Goal: Information Seeking & Learning: Find specific fact

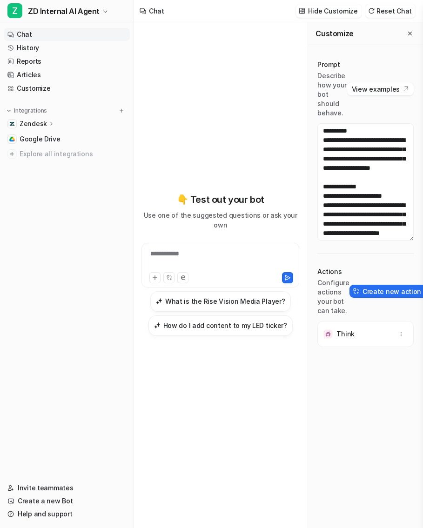
scroll to position [1435, 0]
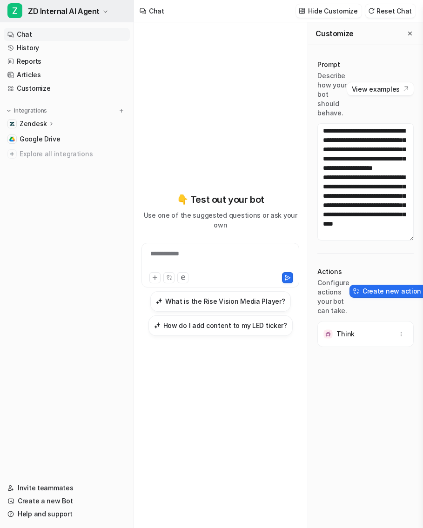
click at [84, 13] on div "**********" at bounding box center [211, 264] width 423 height 528
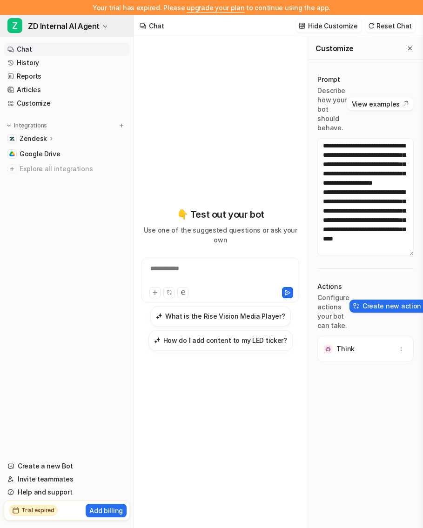
click at [102, 27] on icon "button" at bounding box center [105, 27] width 6 height 6
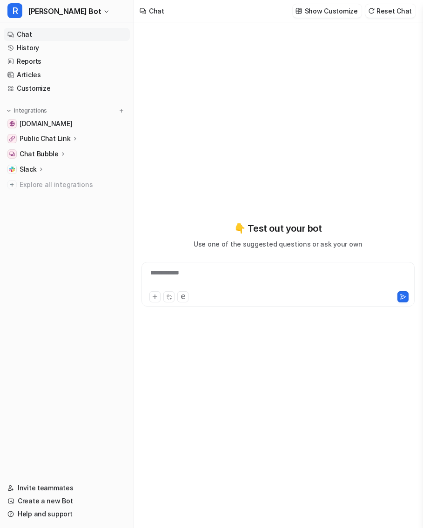
type textarea "**********"
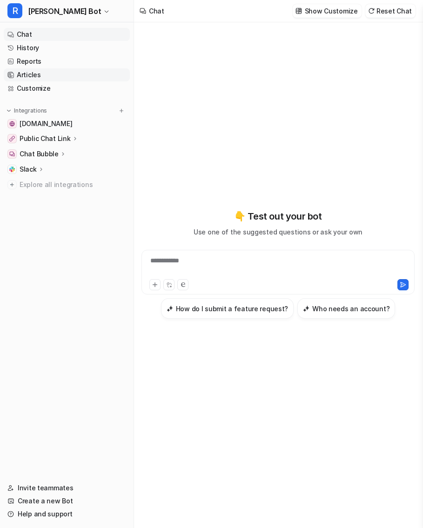
click at [61, 71] on link "Articles" at bounding box center [67, 74] width 126 height 13
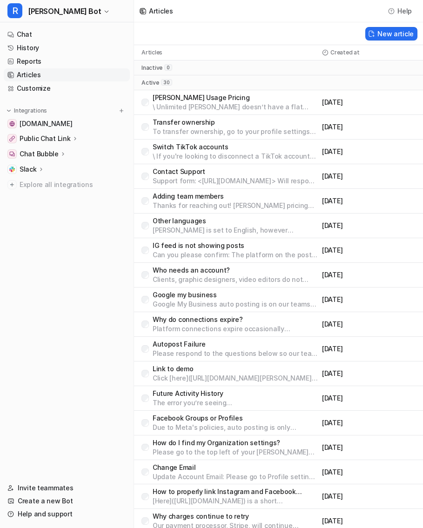
click at [189, 173] on p "Contact Support" at bounding box center [234, 171] width 165 height 9
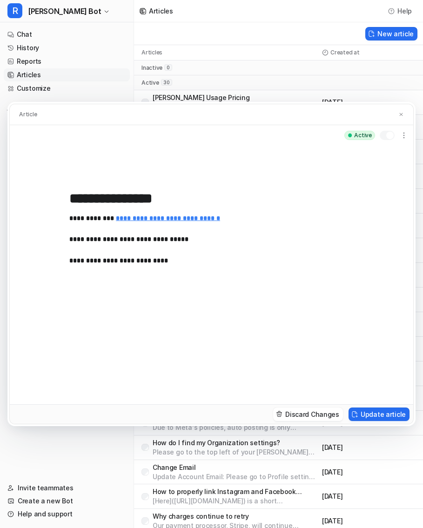
click at [109, 48] on div "**********" at bounding box center [211, 264] width 423 height 528
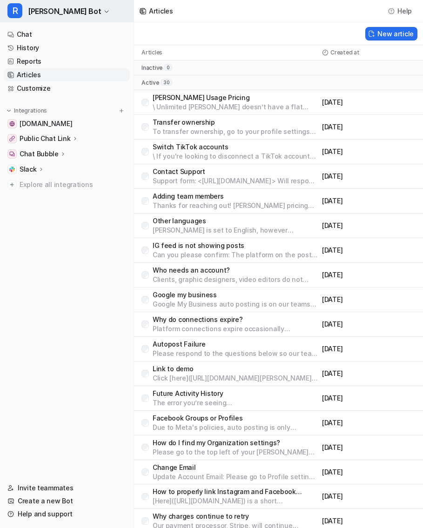
click at [53, 12] on span "Rella Bot" at bounding box center [64, 11] width 73 height 13
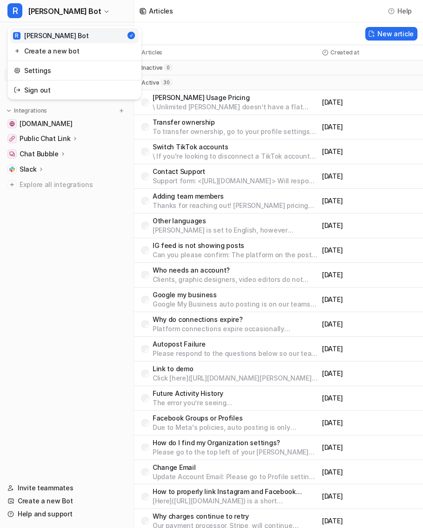
click at [81, 158] on div "R Rella Bot R Rella Bot Create a new bot Settings Sign out Chat History Reports…" at bounding box center [67, 264] width 134 height 528
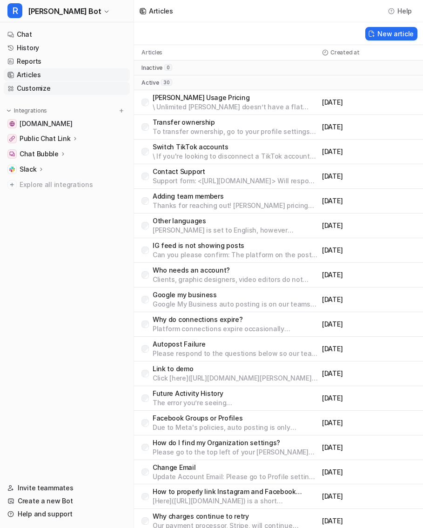
click at [54, 85] on link "Customize" at bounding box center [67, 88] width 126 height 13
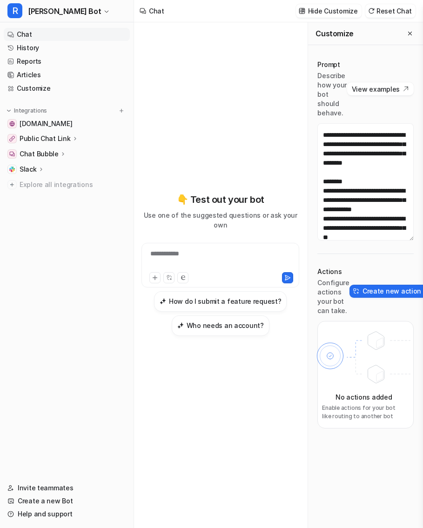
scroll to position [254, 0]
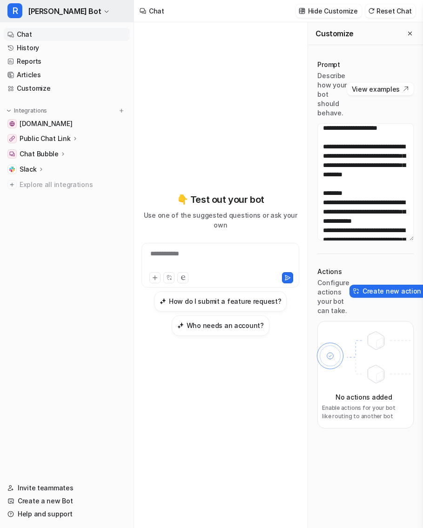
click at [54, 12] on span "Rella Bot" at bounding box center [64, 11] width 73 height 13
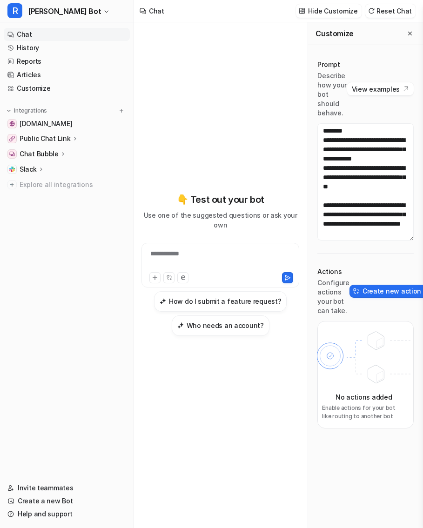
scroll to position [418, 0]
click at [43, 59] on link "Reports" at bounding box center [67, 61] width 126 height 13
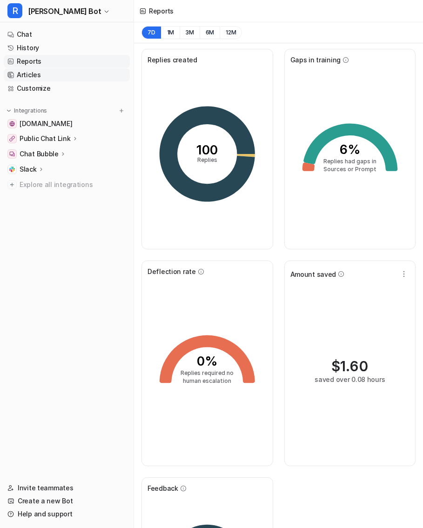
click at [49, 76] on link "Articles" at bounding box center [67, 74] width 126 height 13
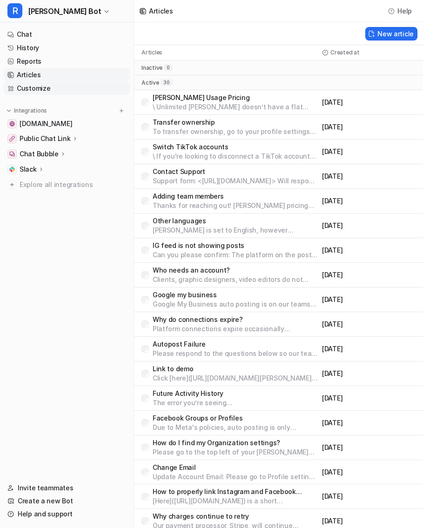
click at [50, 91] on link "Customize" at bounding box center [67, 88] width 126 height 13
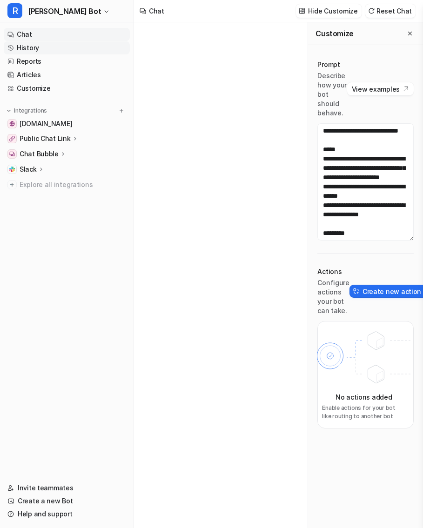
click at [61, 49] on link "History" at bounding box center [67, 47] width 126 height 13
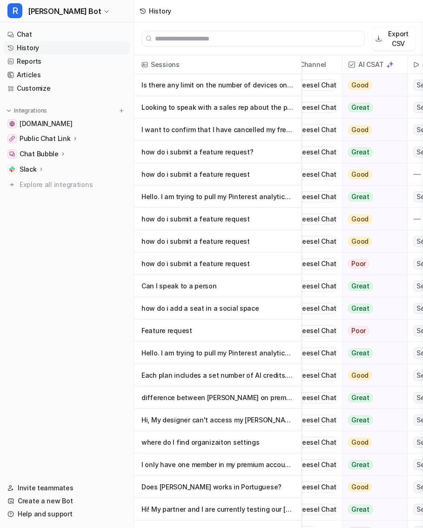
scroll to position [0, 88]
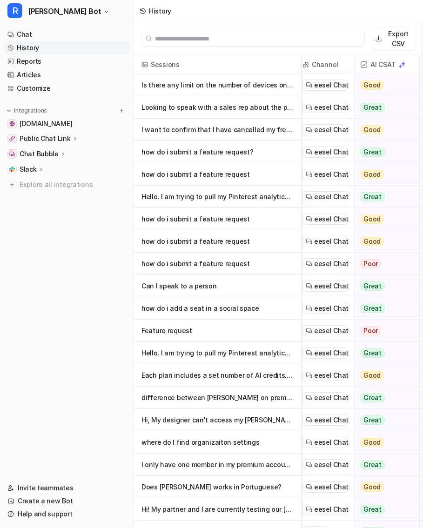
click at [258, 152] on p "how do i submit a feature request?" at bounding box center [217, 152] width 152 height 22
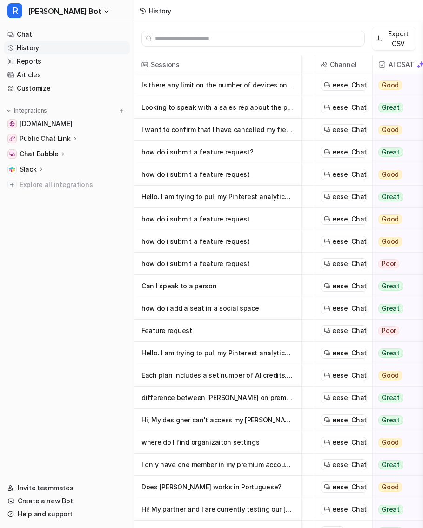
scroll to position [0, 71]
click at [273, 85] on p "Is there any limit on the number of devices one paid seat can use (simultaneousl" at bounding box center [217, 85] width 152 height 22
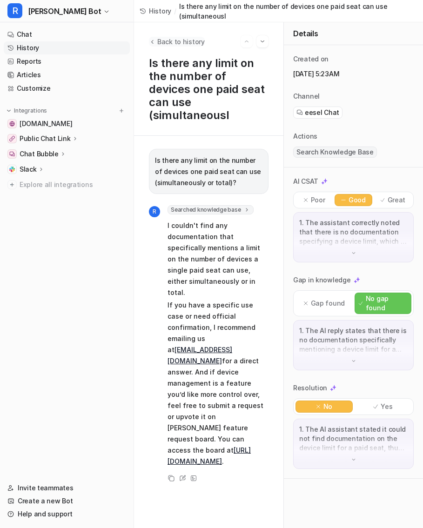
click at [153, 39] on icon "Back to history" at bounding box center [152, 41] width 7 height 7
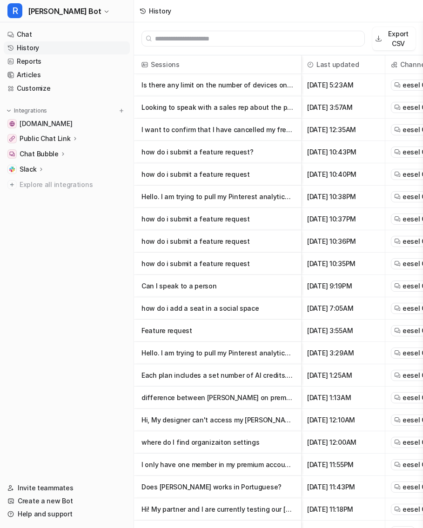
click at [248, 212] on p "how do i submit a feature request" at bounding box center [217, 219] width 152 height 22
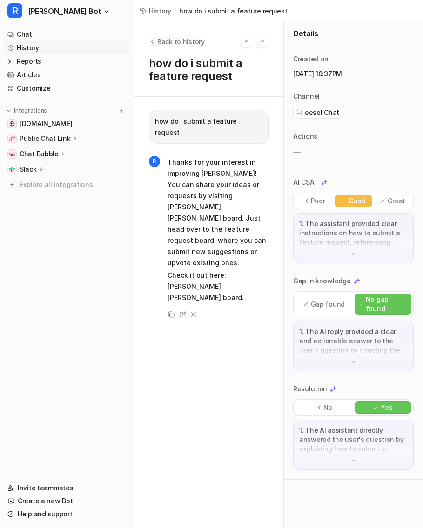
click at [164, 39] on span "Back to history" at bounding box center [180, 42] width 47 height 10
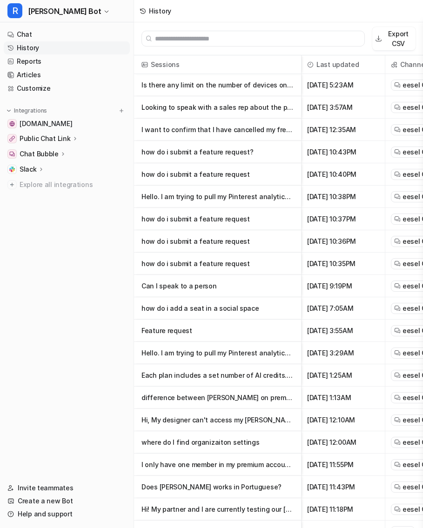
click at [255, 236] on p "how do i submit a feature request" at bounding box center [217, 241] width 152 height 22
click at [225, 218] on p "how do i submit a feature request" at bounding box center [217, 219] width 152 height 22
click at [227, 262] on p "how do i submit a feature request" at bounding box center [217, 263] width 152 height 22
click at [241, 145] on p "how do i submit a feature request?" at bounding box center [217, 152] width 152 height 22
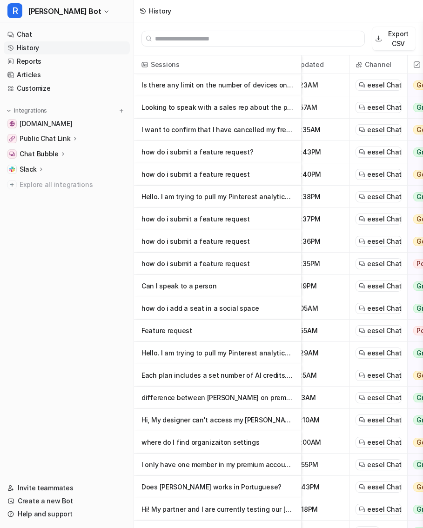
scroll to position [0, 35]
click at [393, 133] on span "eesel Chat" at bounding box center [384, 129] width 34 height 9
click at [244, 152] on p "how do i submit a feature request?" at bounding box center [217, 152] width 152 height 22
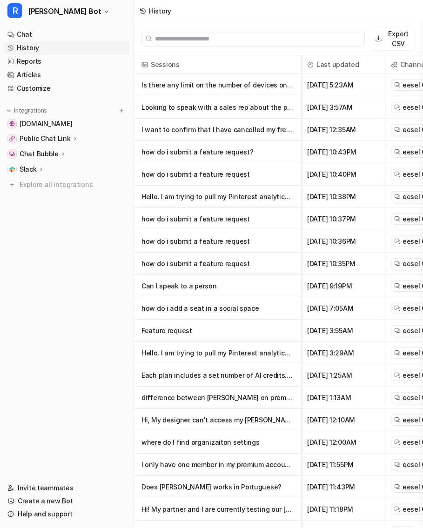
click at [206, 176] on p "how do i submit a feature request" at bounding box center [217, 174] width 152 height 22
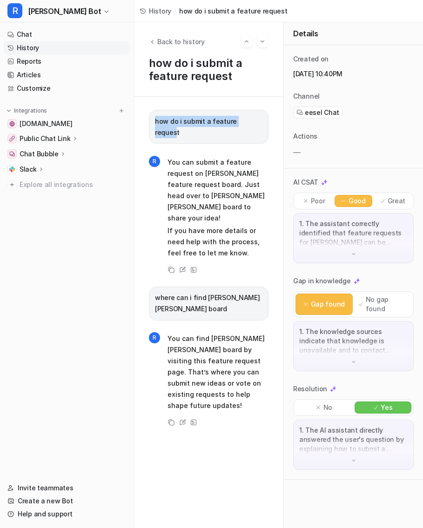
drag, startPoint x: 261, startPoint y: 121, endPoint x: 151, endPoint y: 125, distance: 109.7
click at [151, 125] on div "how do i submit a feature request" at bounding box center [208, 127] width 119 height 34
click at [238, 117] on p "how do i submit a feature request" at bounding box center [208, 127] width 107 height 22
drag, startPoint x: 267, startPoint y: 122, endPoint x: 158, endPoint y: 121, distance: 108.8
click at [158, 121] on div "how do i submit a feature request" at bounding box center [208, 127] width 119 height 34
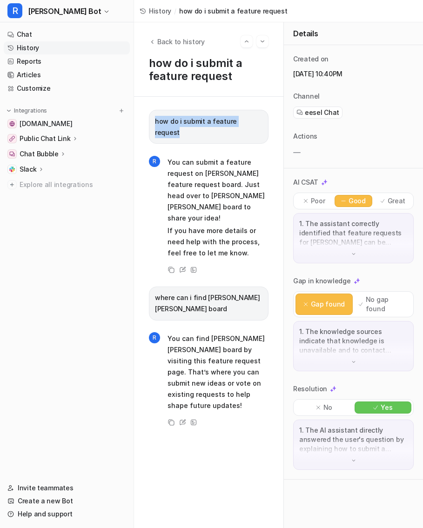
copy p "how do i submit a feature request"
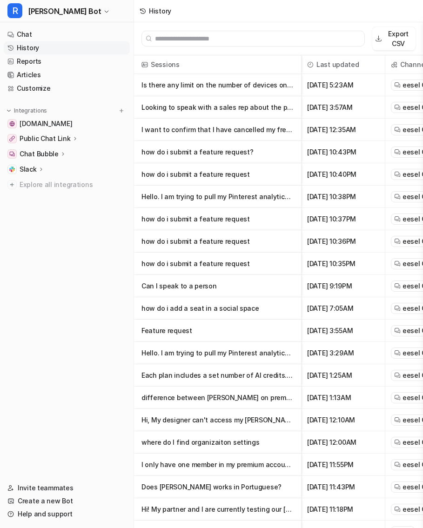
click at [217, 86] on p "Is there any limit on the number of devices one paid seat can use (simultaneousl" at bounding box center [217, 85] width 152 height 22
click at [264, 198] on p "Hello. I am trying to pull my Pinterest analytics report from my Rella analytic…" at bounding box center [217, 196] width 152 height 22
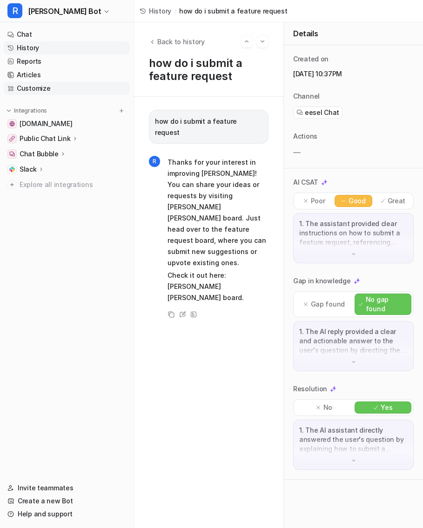
click at [59, 82] on link "Customize" at bounding box center [67, 88] width 126 height 13
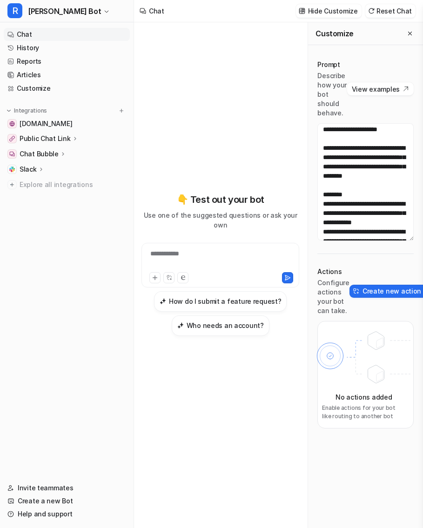
scroll to position [250, 0]
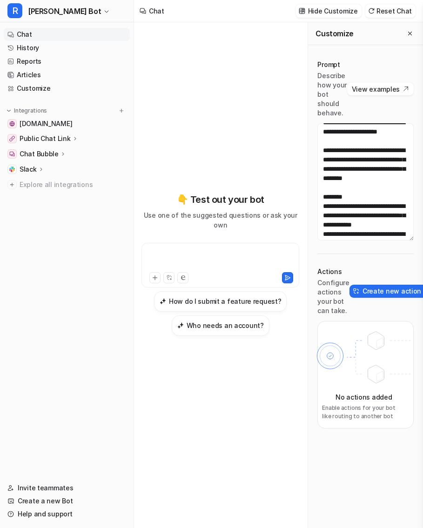
click at [217, 249] on div at bounding box center [220, 259] width 153 height 21
paste div
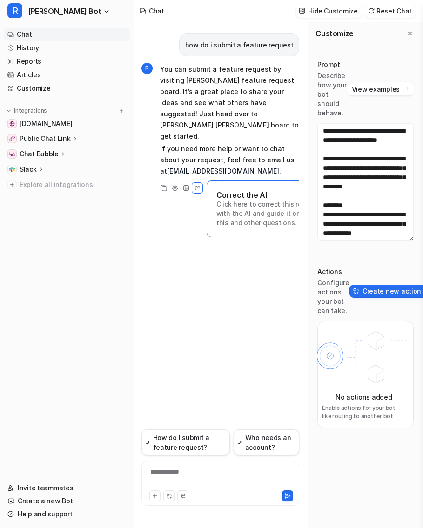
scroll to position [233, 0]
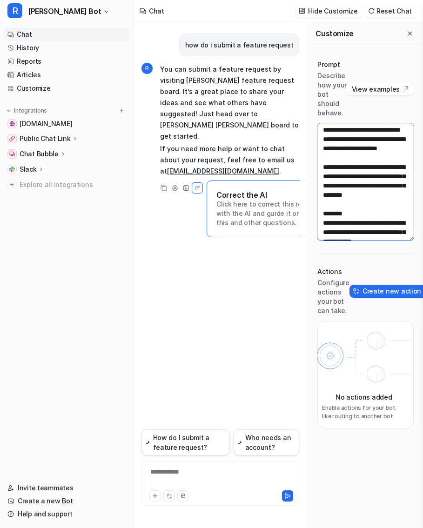
drag, startPoint x: 335, startPoint y: 147, endPoint x: 387, endPoint y: 173, distance: 58.2
click at [387, 173] on textarea "**********" at bounding box center [365, 181] width 96 height 117
drag, startPoint x: 408, startPoint y: 175, endPoint x: 335, endPoint y: 145, distance: 78.8
click at [335, 145] on textarea "**********" at bounding box center [365, 181] width 96 height 117
click at [392, 151] on textarea "**********" at bounding box center [365, 181] width 96 height 117
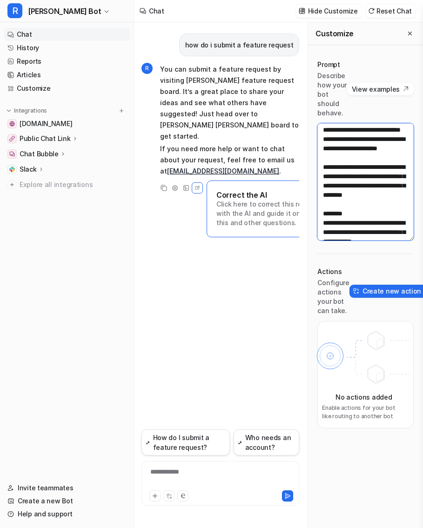
drag, startPoint x: 394, startPoint y: 152, endPoint x: 338, endPoint y: 151, distance: 55.8
click at [338, 151] on textarea "**********" at bounding box center [365, 181] width 96 height 117
click at [397, 176] on textarea "**********" at bounding box center [365, 181] width 96 height 117
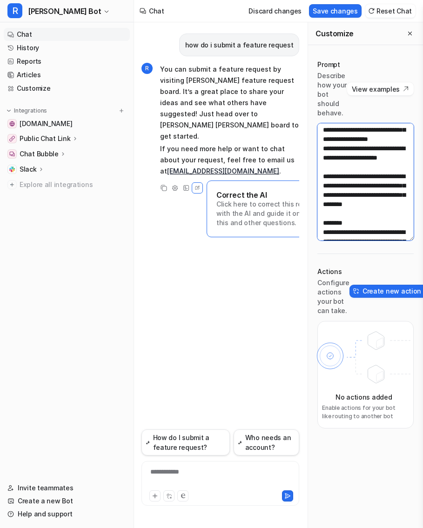
type textarea "**********"
drag, startPoint x: 357, startPoint y: 198, endPoint x: 336, endPoint y: 147, distance: 55.0
click at [336, 147] on textarea at bounding box center [365, 181] width 96 height 117
click at [339, 10] on button "Save changes" at bounding box center [335, 10] width 53 height 13
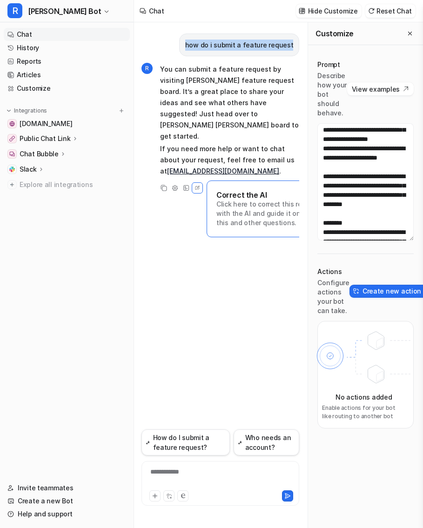
drag, startPoint x: 294, startPoint y: 44, endPoint x: 184, endPoint y: 46, distance: 110.6
click at [184, 46] on div "how do i submit a feature request" at bounding box center [220, 44] width 158 height 23
copy p "how do i submit a feature request"
click at [182, 476] on div at bounding box center [220, 477] width 153 height 21
paste div
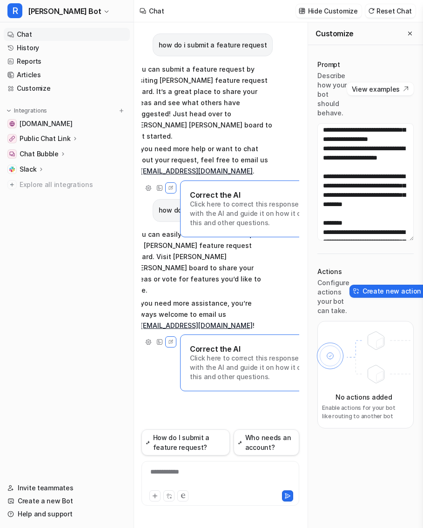
scroll to position [0, 24]
click at [227, 233] on p "You can easily submit a feature request on Rella’s feature request board. Visit…" at bounding box center [205, 262] width 139 height 67
click at [192, 233] on p "You can easily submit a feature request on Rella’s feature request board. Visit…" at bounding box center [205, 262] width 139 height 67
click at [221, 243] on p "You can easily submit a feature request on Rella’s feature request board. Visit…" at bounding box center [205, 262] width 139 height 67
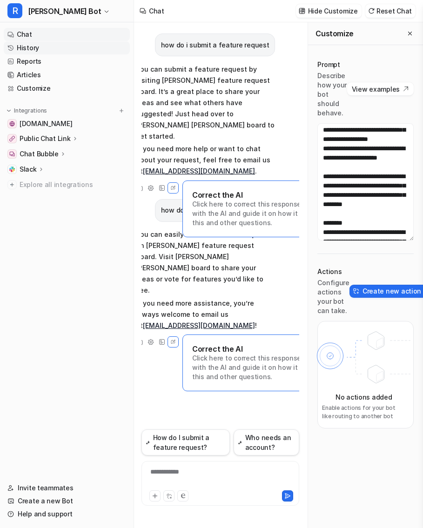
click at [69, 49] on link "History" at bounding box center [67, 47] width 126 height 13
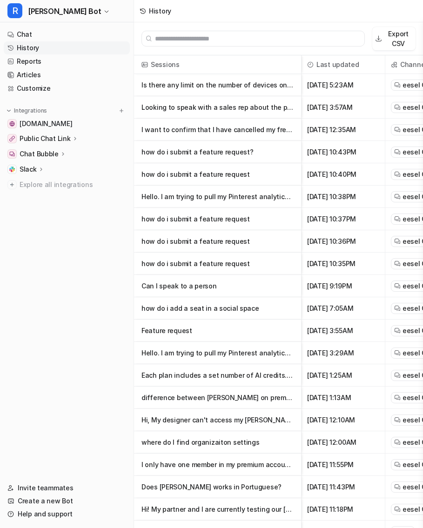
click at [225, 35] on input "text" at bounding box center [257, 38] width 205 height 15
click at [46, 89] on link "Customize" at bounding box center [67, 88] width 126 height 13
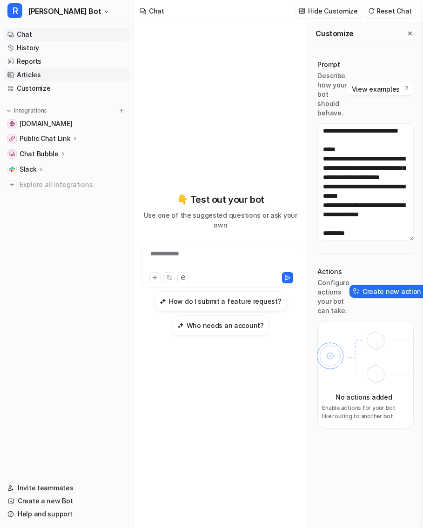
click at [51, 74] on link "Articles" at bounding box center [67, 74] width 126 height 13
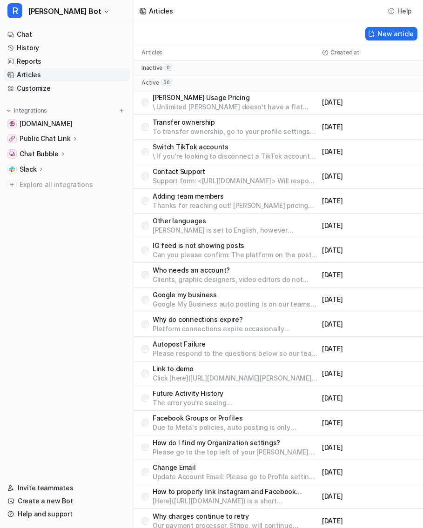
click at [199, 52] on div "Articles" at bounding box center [229, 52] width 177 height 7
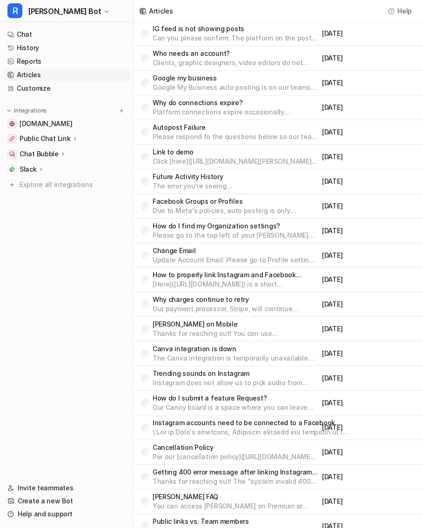
scroll to position [297, 0]
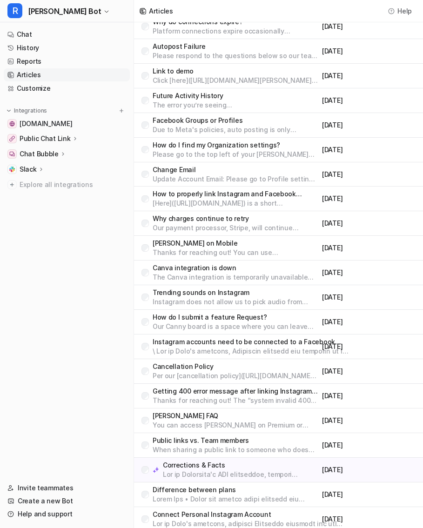
click at [237, 322] on p "Our Canny board is a space where you can leave feature requests, vote on featur…" at bounding box center [234, 326] width 165 height 9
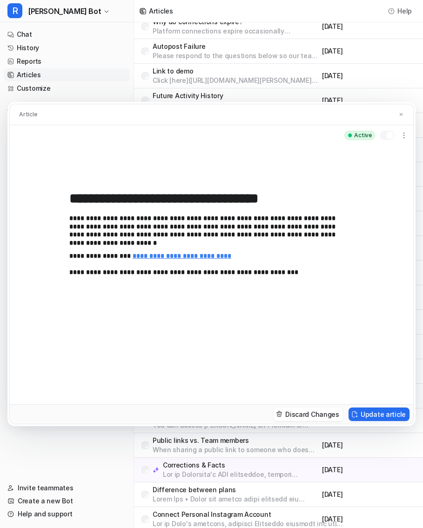
click at [71, 262] on p "**********" at bounding box center [211, 264] width 284 height 25
click at [65, 251] on div "**********" at bounding box center [211, 274] width 403 height 258
click at [366, 416] on button "Update article" at bounding box center [378, 413] width 61 height 13
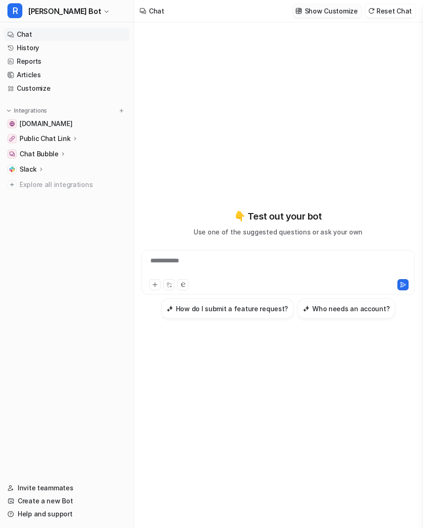
click at [325, 12] on p "Show Customize" at bounding box center [330, 11] width 53 height 10
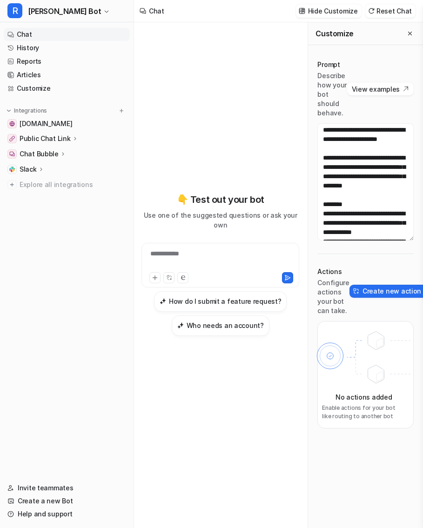
scroll to position [239, 0]
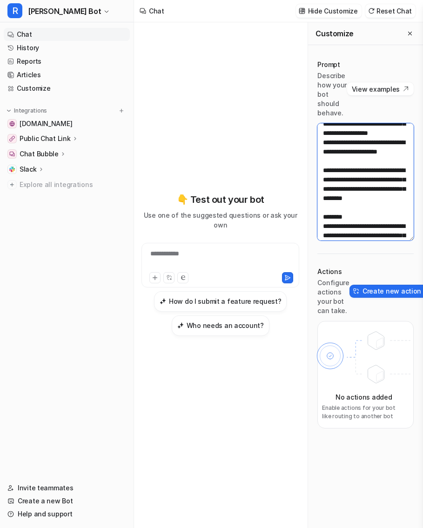
drag, startPoint x: 336, startPoint y: 143, endPoint x: 360, endPoint y: 182, distance: 45.9
click at [360, 182] on textarea at bounding box center [365, 181] width 96 height 117
paste textarea "**********"
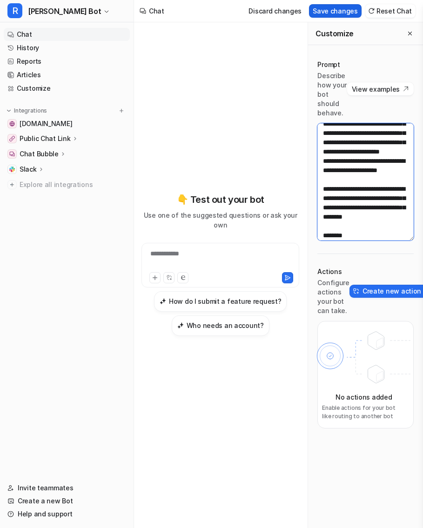
type textarea "**********"
click at [342, 13] on button "Save changes" at bounding box center [335, 10] width 53 height 13
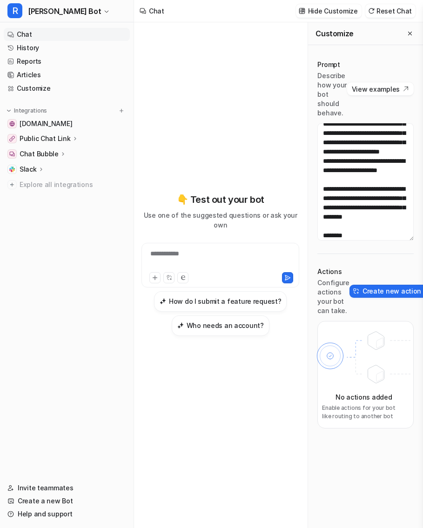
click at [185, 249] on div "**********" at bounding box center [220, 259] width 153 height 21
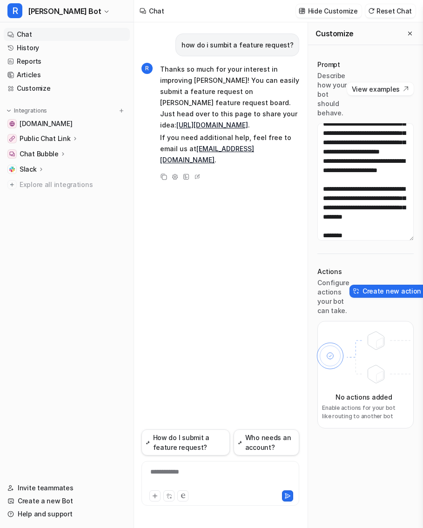
click at [235, 178] on div "how do i sumbit a feature request? R Thanks so much for your interest in improv…" at bounding box center [220, 225] width 158 height 407
click at [58, 75] on link "Articles" at bounding box center [67, 74] width 126 height 13
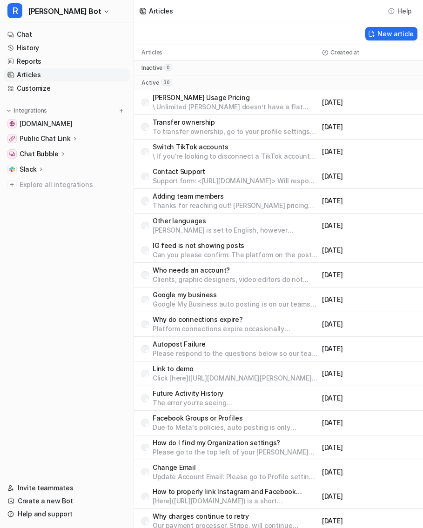
click at [238, 268] on p "Who needs an account?" at bounding box center [234, 269] width 165 height 9
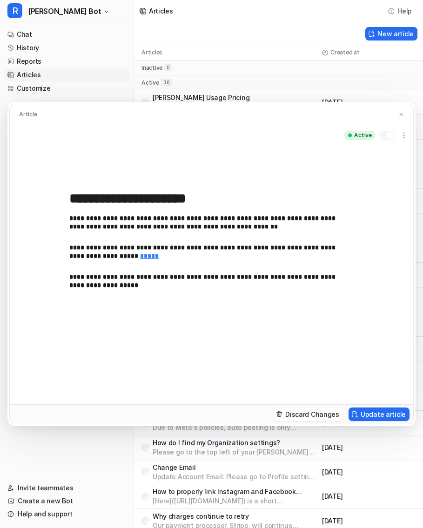
drag, startPoint x: 243, startPoint y: 194, endPoint x: 54, endPoint y: 198, distance: 188.8
click at [54, 198] on div "**********" at bounding box center [211, 274] width 403 height 258
click at [140, 254] on link "*****" at bounding box center [149, 255] width 19 height 7
click at [116, 255] on p "**********" at bounding box center [211, 252] width 284 height 16
click at [402, 111] on button at bounding box center [400, 115] width 9 height 10
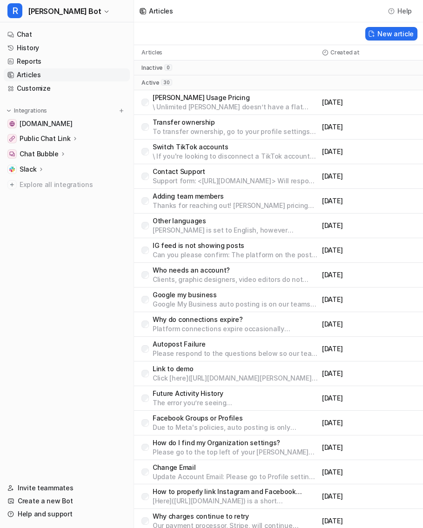
click at [232, 321] on p "Why do connections expire?" at bounding box center [234, 319] width 165 height 9
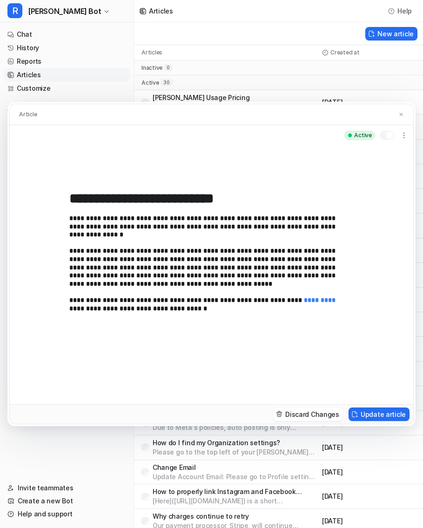
click at [304, 297] on link "*********" at bounding box center [320, 300] width 32 height 7
click at [169, 197] on input "**********" at bounding box center [211, 198] width 284 height 17
drag, startPoint x: 267, startPoint y: 196, endPoint x: 64, endPoint y: 195, distance: 203.1
click at [64, 195] on div "**********" at bounding box center [211, 274] width 403 height 258
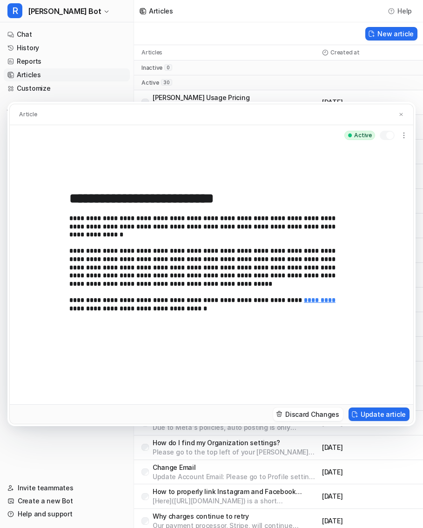
click at [282, 106] on div "Article" at bounding box center [211, 114] width 403 height 21
click at [281, 78] on div "**********" at bounding box center [211, 264] width 423 height 528
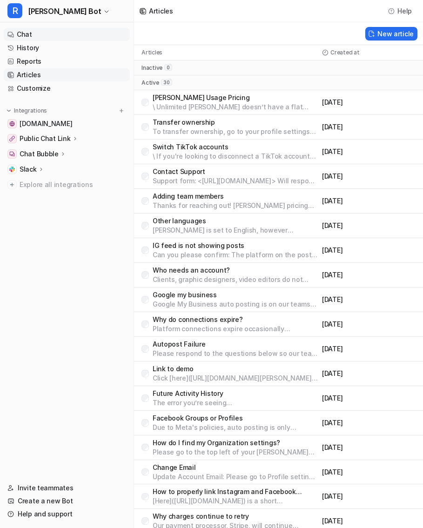
click at [78, 30] on link "Chat" at bounding box center [67, 34] width 126 height 13
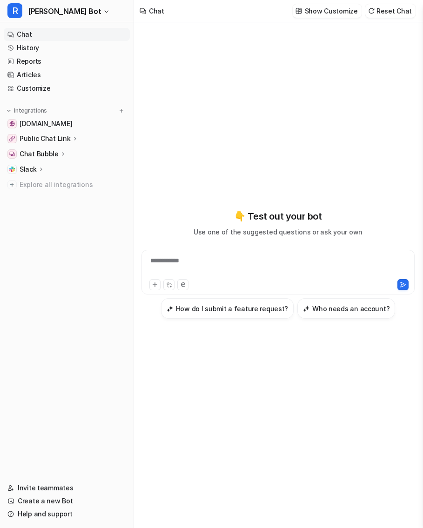
click at [215, 270] on div "**********" at bounding box center [278, 266] width 269 height 21
paste div
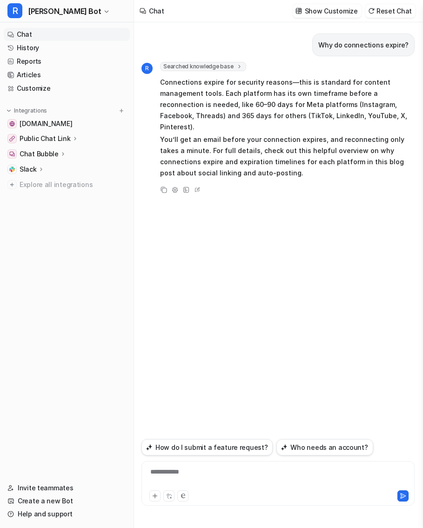
click at [308, 139] on p "You’ll get an email before your connection expires, and reconnecting only takes…" at bounding box center [287, 156] width 254 height 45
click at [304, 152] on p "You’ll get an email before your connection expires, and reconnecting only takes…" at bounding box center [287, 156] width 254 height 45
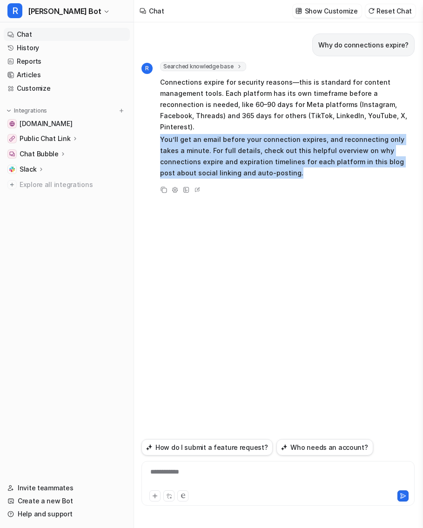
click at [304, 152] on p "You’ll get an email before your connection expires, and reconnecting only takes…" at bounding box center [287, 156] width 254 height 45
click at [303, 152] on p "You’ll get an email before your connection expires, and reconnecting only takes…" at bounding box center [287, 156] width 254 height 45
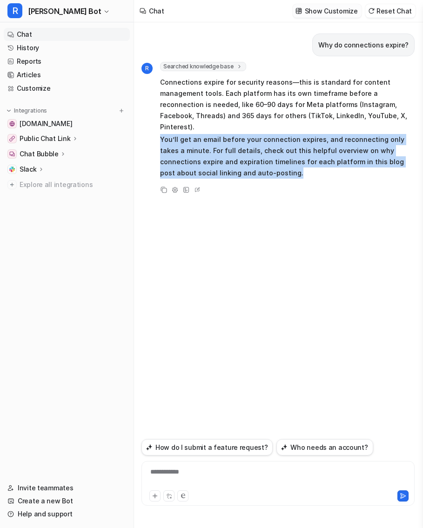
click at [340, 7] on p "Show Customize" at bounding box center [330, 11] width 53 height 10
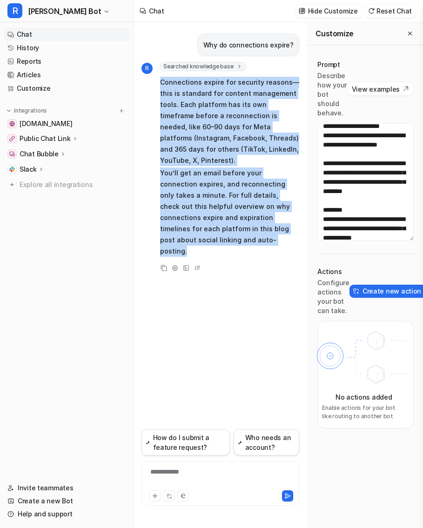
scroll to position [257, 0]
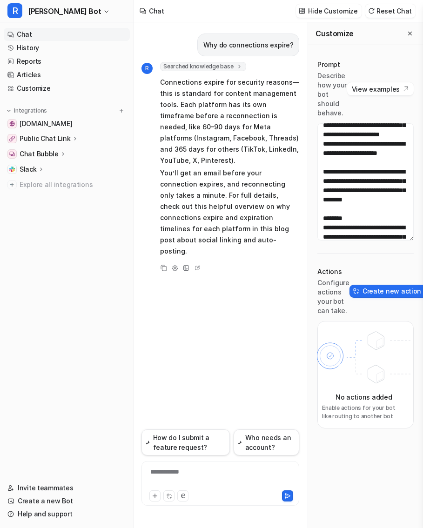
click at [230, 202] on p "You’ll get an email before your connection expires, and reconnecting only takes…" at bounding box center [229, 211] width 139 height 89
click at [173, 469] on div at bounding box center [220, 477] width 153 height 21
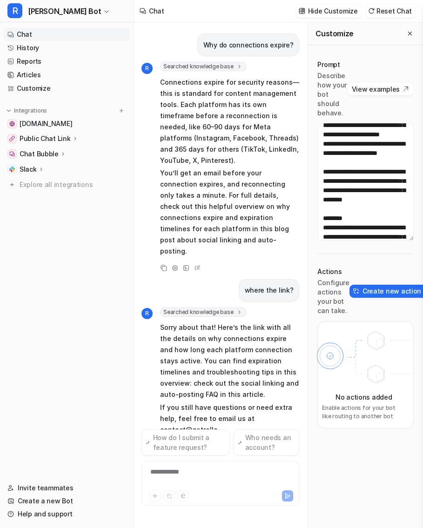
scroll to position [10, 0]
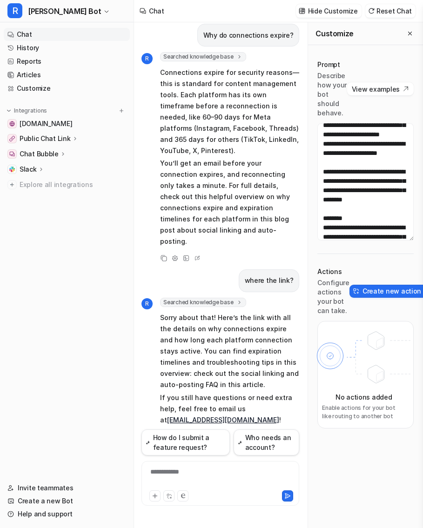
click at [291, 350] on p "Sorry about that! Here’s the link with all the details on why connections expir…" at bounding box center [229, 351] width 139 height 78
click at [361, 185] on textarea at bounding box center [365, 181] width 96 height 117
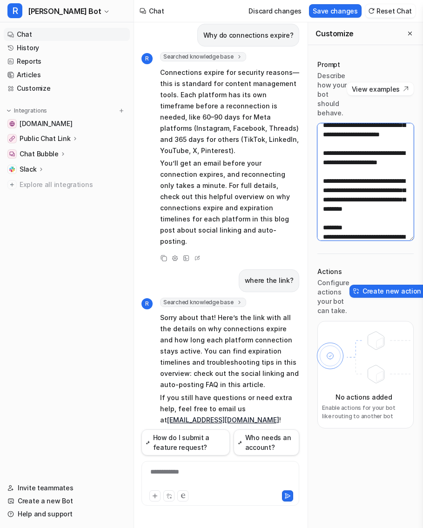
drag, startPoint x: 335, startPoint y: 212, endPoint x: 329, endPoint y: 212, distance: 6.5
click at [329, 212] on textarea at bounding box center [365, 181] width 96 height 117
click at [335, 199] on textarea at bounding box center [365, 181] width 96 height 117
paste textarea "**"
type textarea "**********"
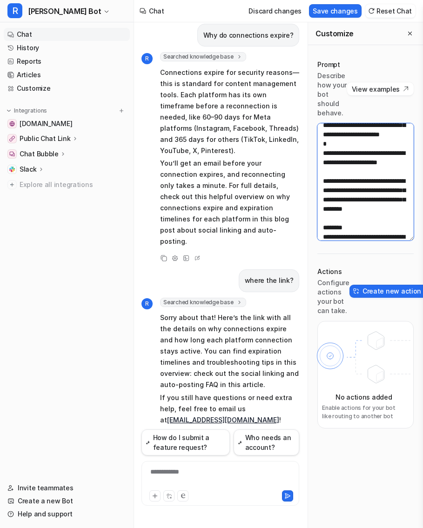
click at [363, 198] on textarea at bounding box center [365, 181] width 96 height 117
click at [385, 127] on textarea at bounding box center [365, 181] width 96 height 117
click at [331, 11] on button "Save changes" at bounding box center [335, 10] width 53 height 13
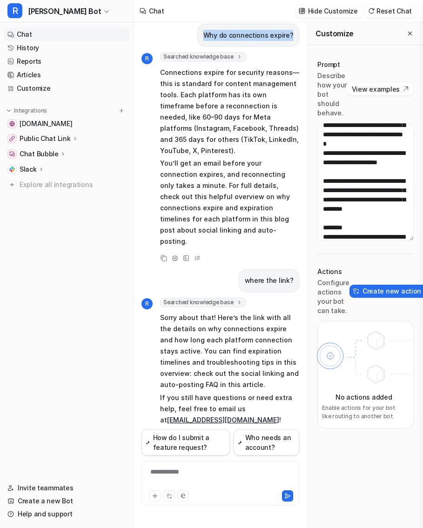
drag, startPoint x: 296, startPoint y: 33, endPoint x: 206, endPoint y: 36, distance: 89.3
click at [206, 36] on div "Why do connections expire?" at bounding box center [248, 35] width 102 height 23
copy p "Why do connections expire?"
click at [201, 475] on div at bounding box center [220, 477] width 153 height 21
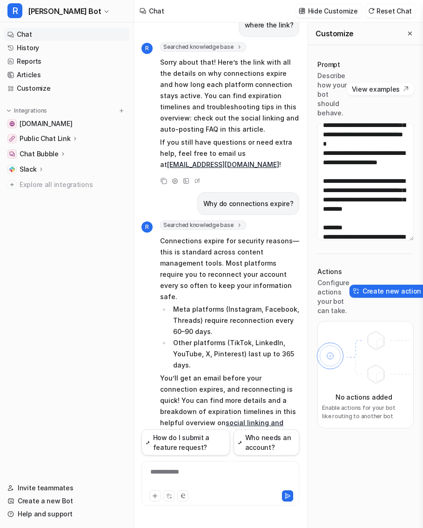
scroll to position [261, 0]
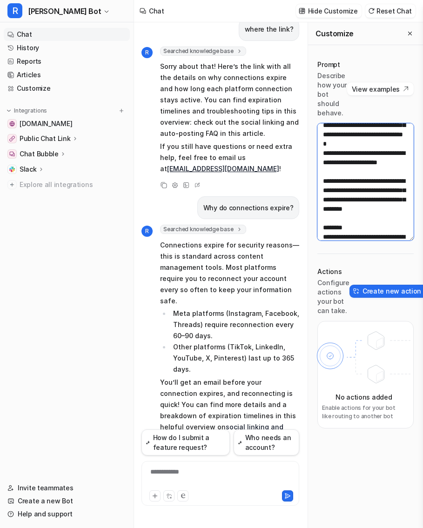
click at [337, 200] on textarea at bounding box center [365, 181] width 96 height 117
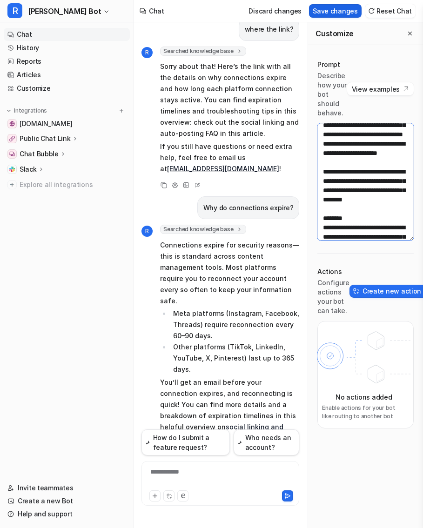
type textarea "**********"
click at [341, 16] on button "Save changes" at bounding box center [335, 10] width 53 height 13
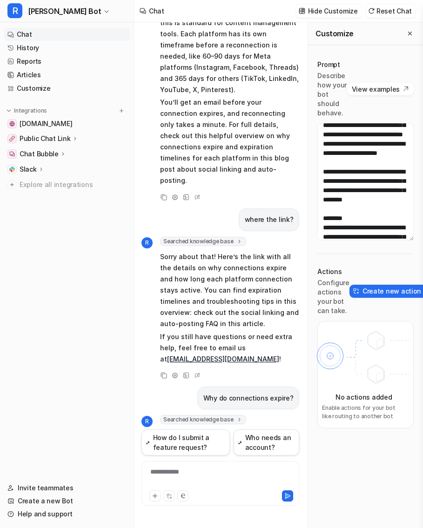
scroll to position [0, 0]
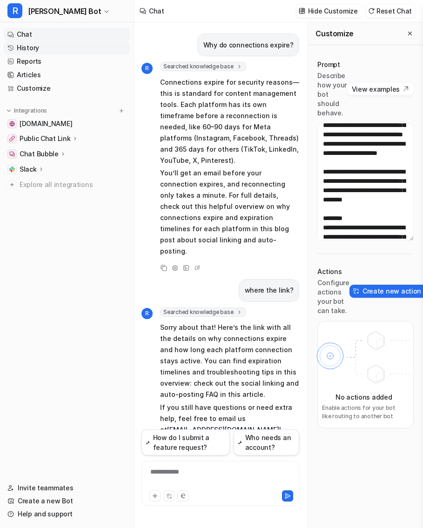
click at [63, 49] on link "History" at bounding box center [67, 47] width 126 height 13
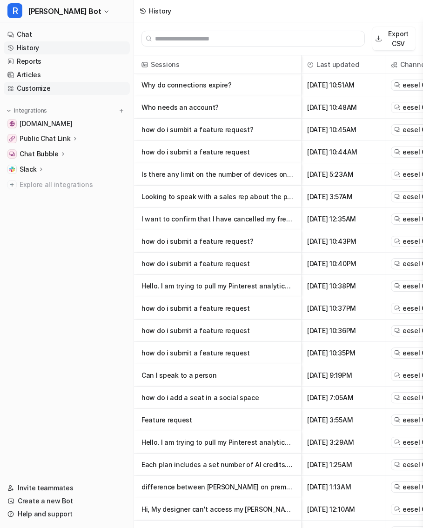
click at [58, 87] on link "Customize" at bounding box center [67, 88] width 126 height 13
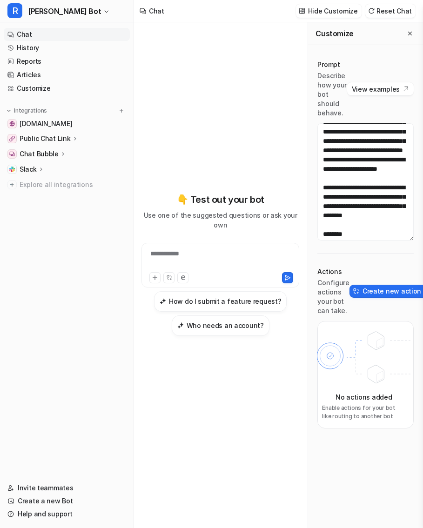
scroll to position [252, 0]
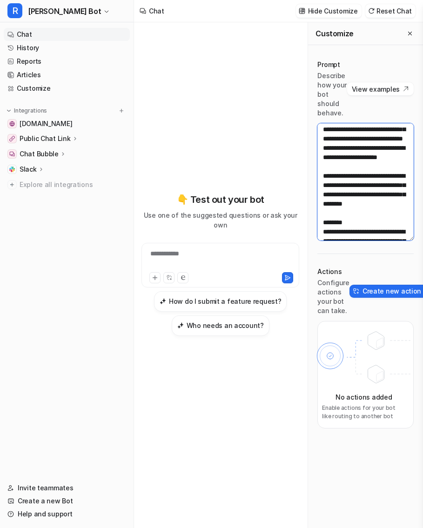
drag, startPoint x: 400, startPoint y: 195, endPoint x: 336, endPoint y: 132, distance: 89.4
click at [336, 132] on textarea at bounding box center [365, 181] width 96 height 117
click at [360, 162] on textarea at bounding box center [365, 181] width 96 height 117
drag, startPoint x: 399, startPoint y: 194, endPoint x: 338, endPoint y: 128, distance: 90.5
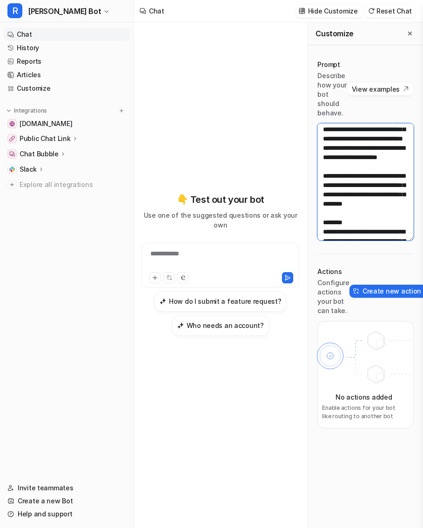
click at [338, 128] on textarea at bounding box center [365, 181] width 96 height 117
paste textarea
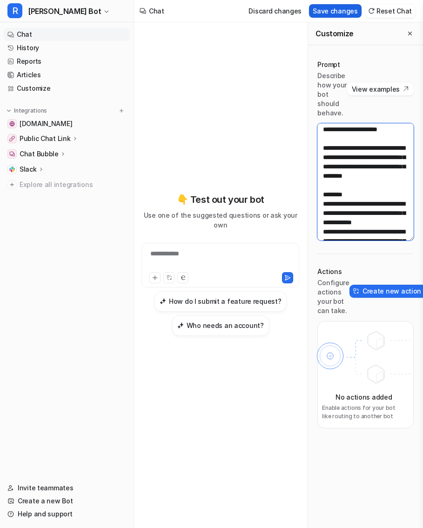
type textarea "**********"
click at [335, 13] on button "Save changes" at bounding box center [335, 10] width 53 height 13
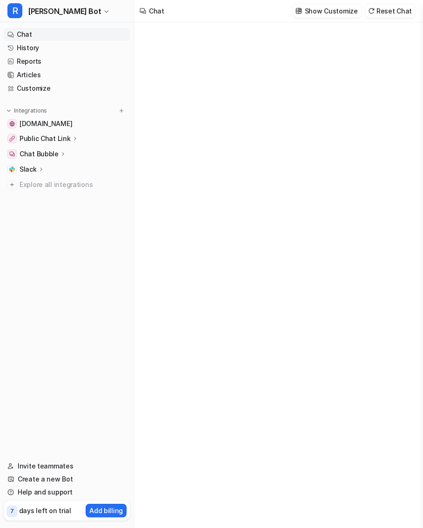
type textarea "**********"
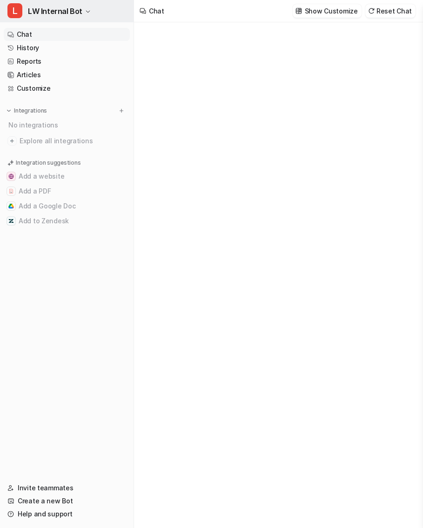
type textarea "**********"
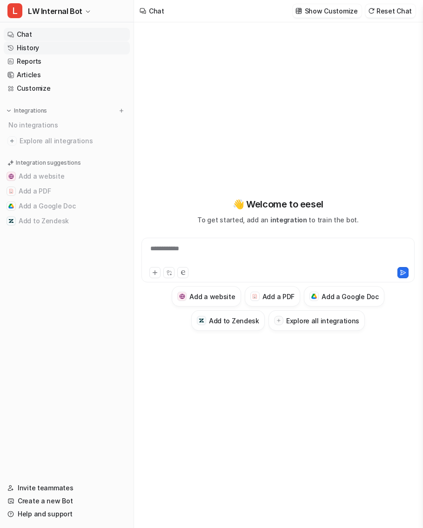
click at [64, 47] on link "History" at bounding box center [67, 47] width 126 height 13
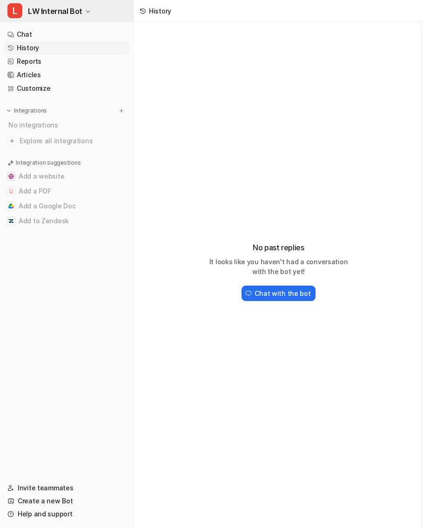
click at [78, 10] on span "LW Internal Bot" at bounding box center [55, 11] width 54 height 13
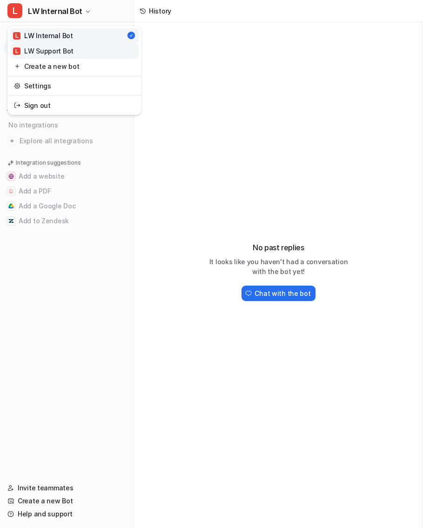
click at [68, 46] on div "L LW Support Bot" at bounding box center [43, 51] width 60 height 10
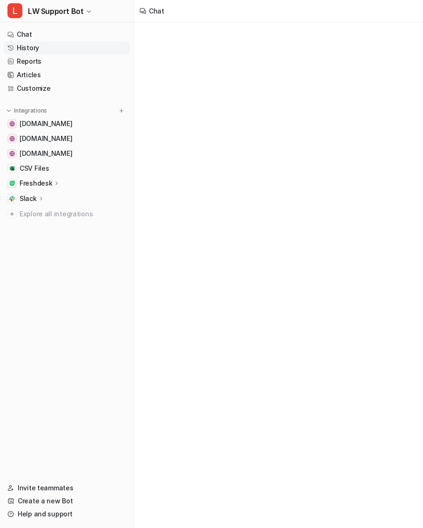
click at [47, 50] on link "History" at bounding box center [67, 47] width 126 height 13
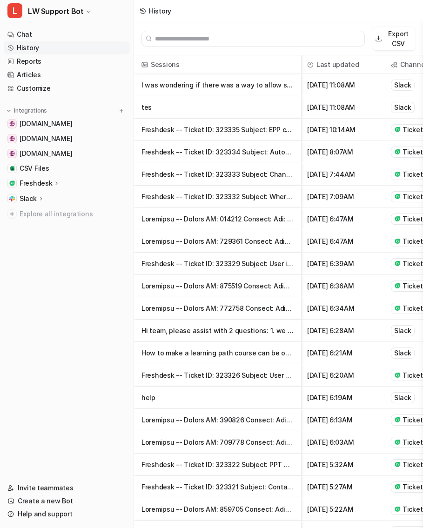
click at [248, 89] on p "I was wondering if there was a way to allow students to see how the performed on" at bounding box center [217, 85] width 152 height 22
click at [77, 64] on link "Reports" at bounding box center [67, 61] width 126 height 13
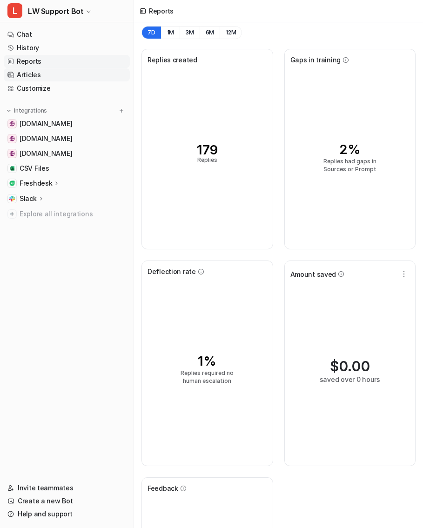
click at [79, 75] on link "Articles" at bounding box center [67, 74] width 126 height 13
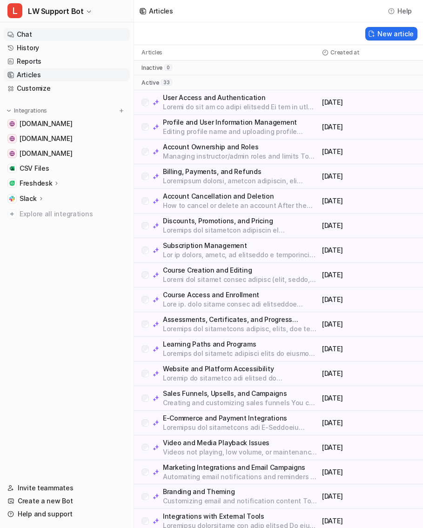
click at [73, 34] on link "Chat" at bounding box center [67, 34] width 126 height 13
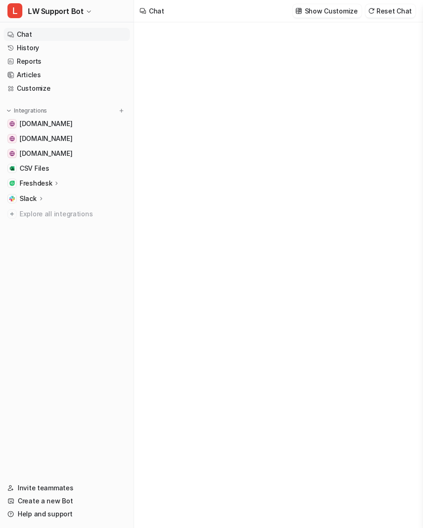
type textarea "**********"
click at [331, 14] on p "Show Customize" at bounding box center [330, 11] width 53 height 10
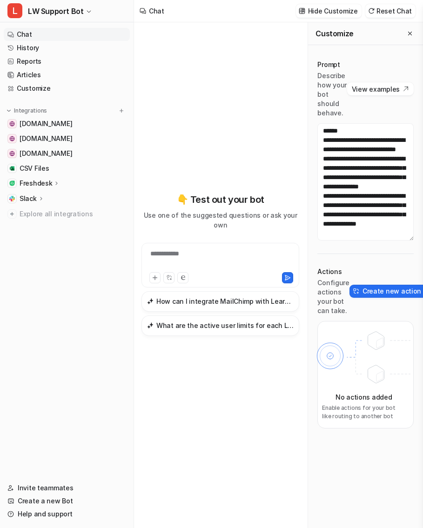
scroll to position [400, 0]
click at [32, 195] on p "Slack" at bounding box center [28, 198] width 17 height 9
click at [32, 196] on p "Slack" at bounding box center [28, 198] width 17 height 9
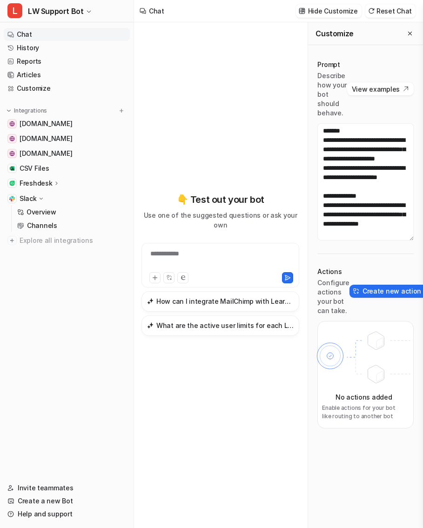
scroll to position [0, 0]
click at [41, 50] on link "History" at bounding box center [67, 47] width 126 height 13
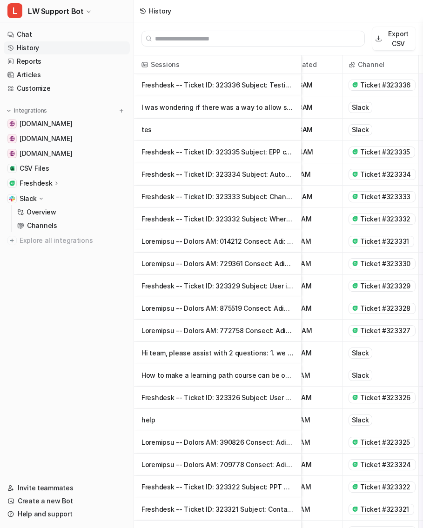
scroll to position [0, 25]
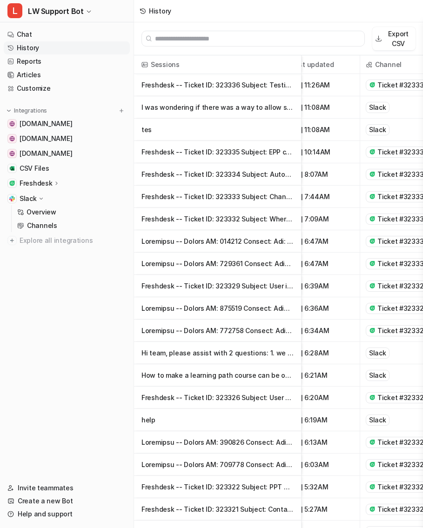
click at [255, 355] on p "Hi team, please assist with 2 questions: 1. we have a course page and now i nee…" at bounding box center [217, 353] width 152 height 22
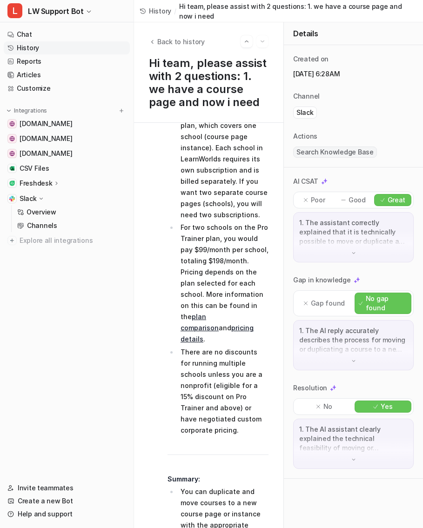
scroll to position [1028, 0]
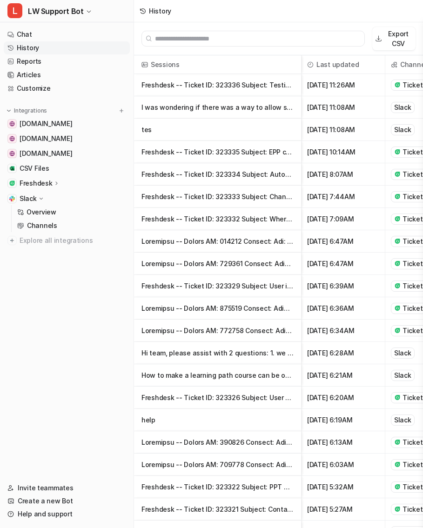
scroll to position [35, 0]
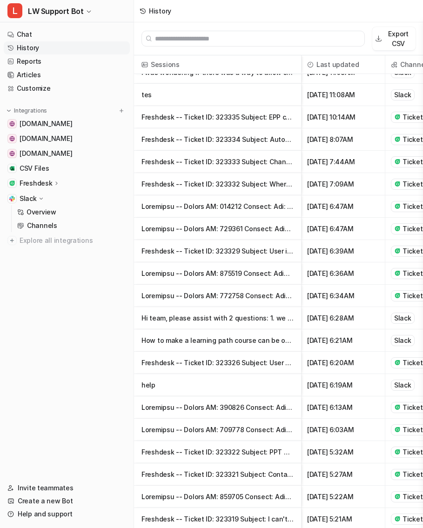
click at [293, 377] on p "help" at bounding box center [217, 385] width 152 height 22
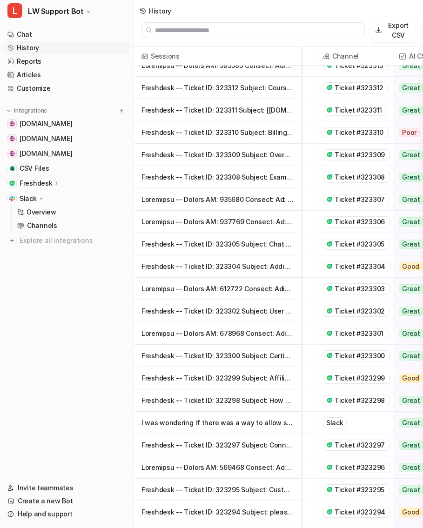
scroll to position [636, 0]
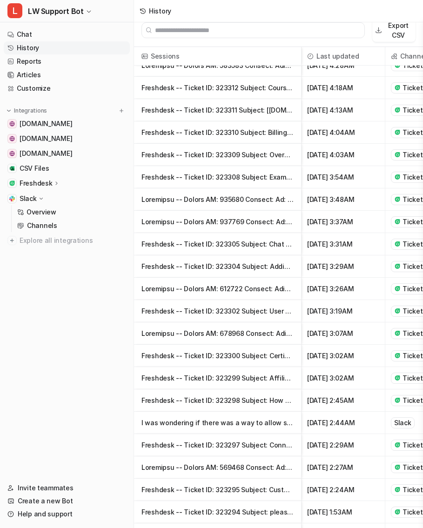
click at [241, 426] on p "I was wondering if there was a way to allow students to see how the performed o…" at bounding box center [217, 422] width 152 height 22
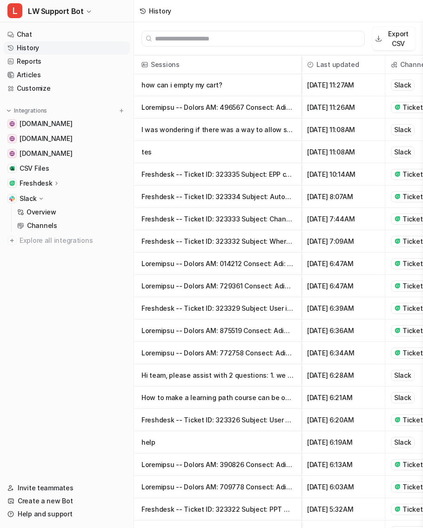
click at [240, 152] on p "tes" at bounding box center [217, 152] width 152 height 22
click at [169, 79] on p "how can i empty my cart?" at bounding box center [217, 85] width 152 height 22
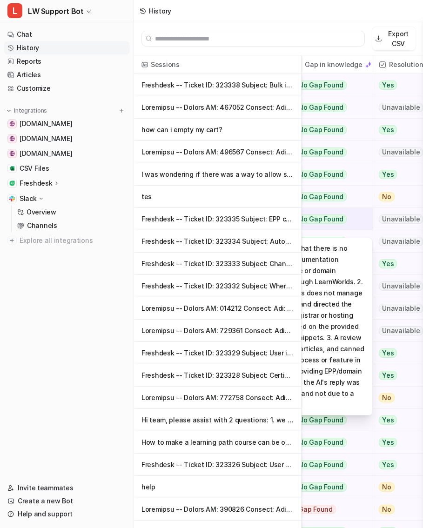
scroll to position [0, 335]
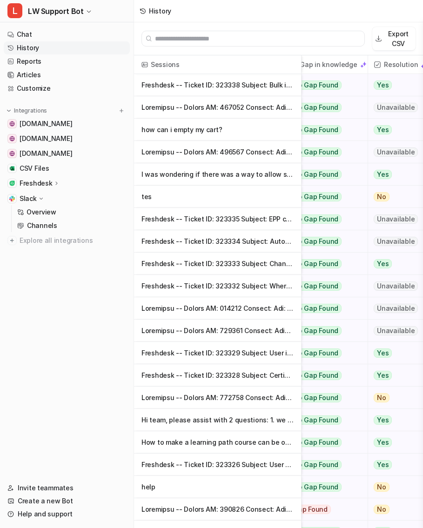
click at [273, 487] on p "help" at bounding box center [217, 487] width 152 height 22
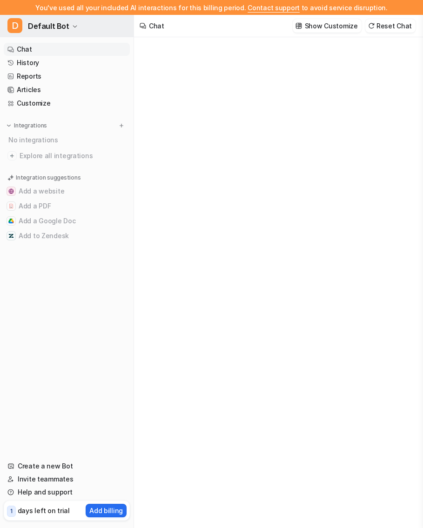
type textarea "**********"
click at [67, 26] on button "D Default Bot" at bounding box center [66, 26] width 133 height 22
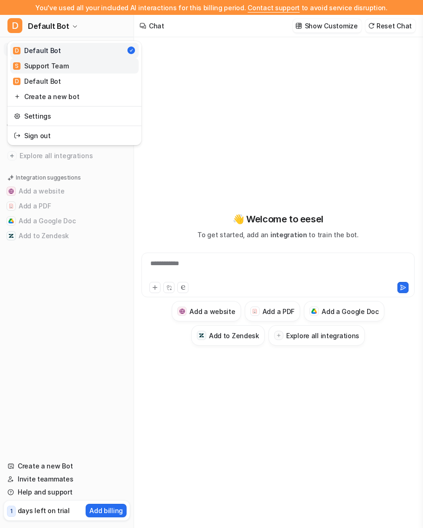
click at [69, 66] on link "S Support Team" at bounding box center [74, 65] width 128 height 15
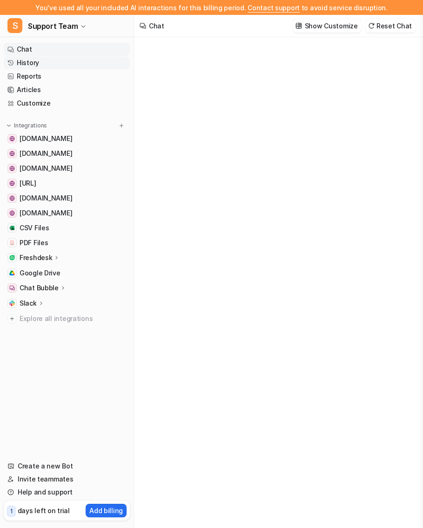
type textarea "**********"
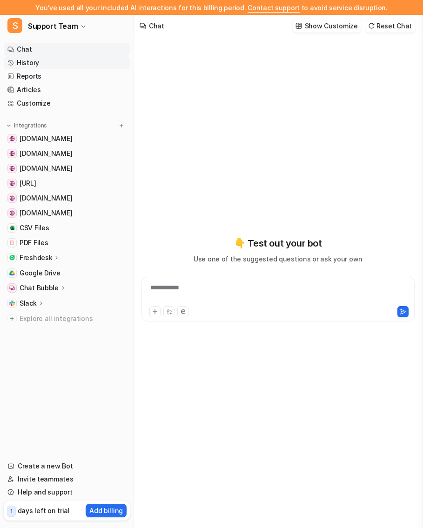
click at [61, 61] on link "History" at bounding box center [67, 62] width 126 height 13
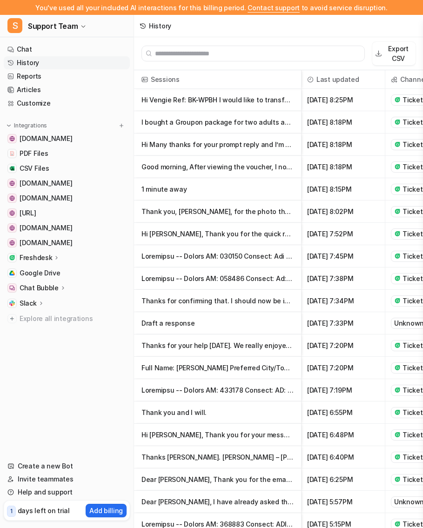
click at [48, 258] on p "Freshdesk" at bounding box center [36, 257] width 33 height 9
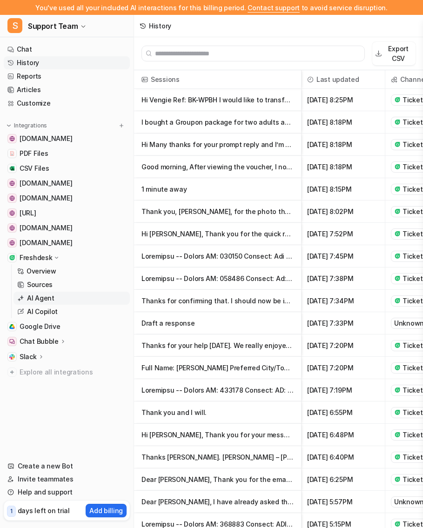
click at [45, 297] on p "AI Agent" at bounding box center [40, 297] width 27 height 9
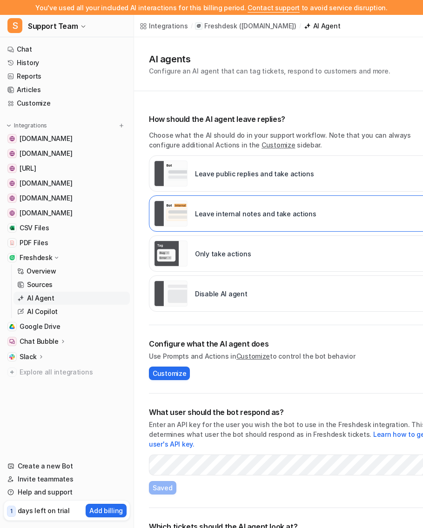
click at [271, 298] on div "Disable AI agent" at bounding box center [293, 293] width 289 height 36
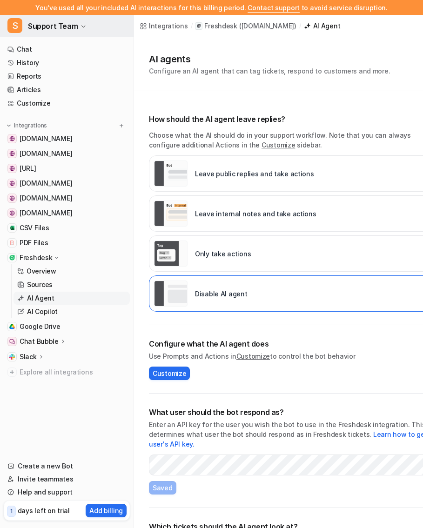
click at [61, 28] on span "Support Team" at bounding box center [53, 26] width 50 height 13
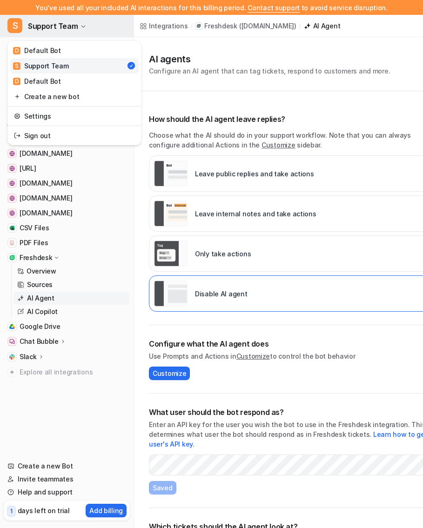
click at [61, 28] on span "Support Team" at bounding box center [53, 26] width 50 height 13
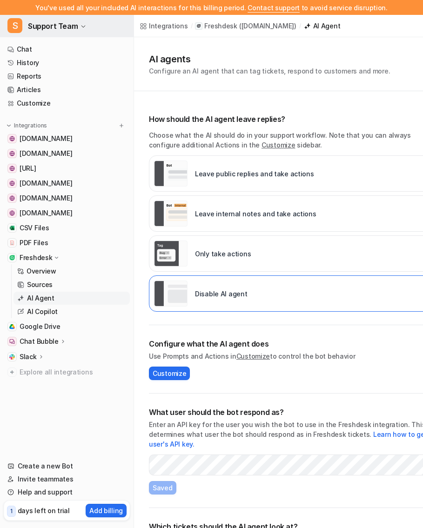
click at [80, 19] on button "S Support Team" at bounding box center [66, 26] width 133 height 22
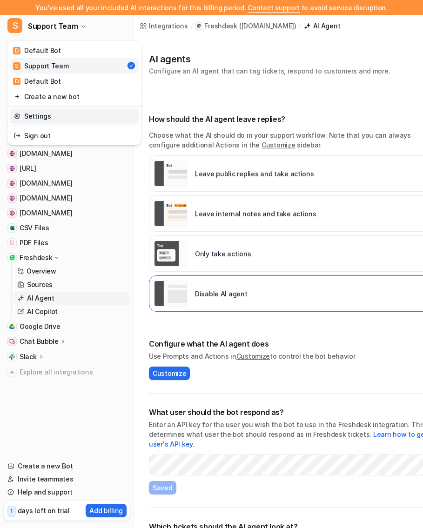
click at [55, 112] on link "Settings" at bounding box center [74, 115] width 128 height 15
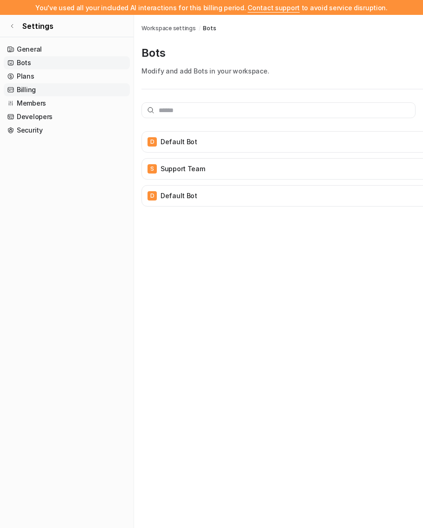
click at [57, 92] on link "Billing" at bounding box center [67, 89] width 126 height 13
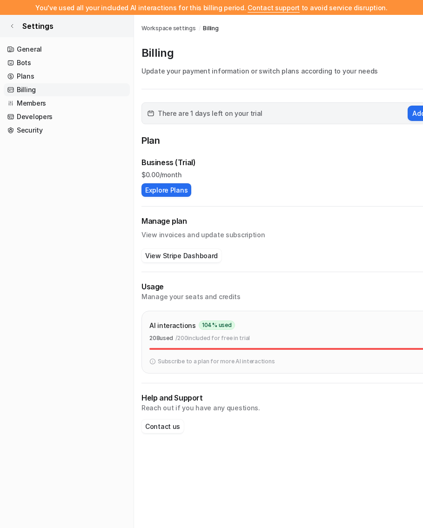
click at [18, 28] on link "Settings" at bounding box center [66, 26] width 133 height 22
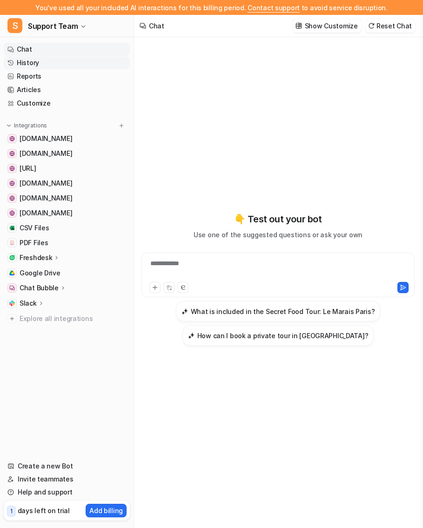
click at [62, 63] on link "History" at bounding box center [67, 62] width 126 height 13
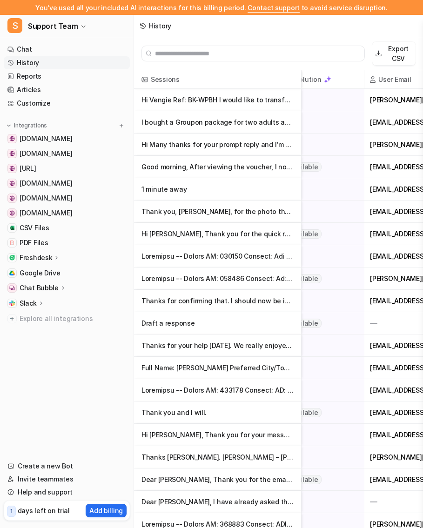
scroll to position [0, 512]
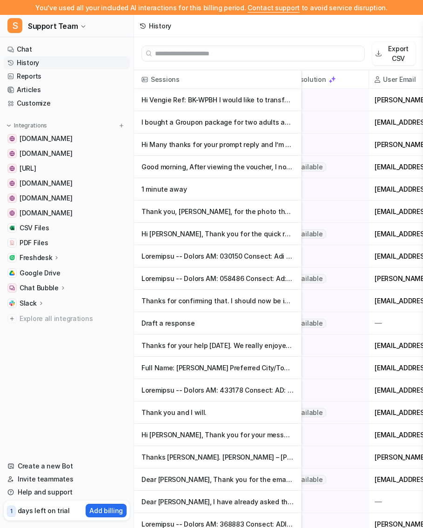
click at [261, 104] on p "Hi Vengie Ref: BK-WPBH I would like to transfer my credit to a Paris food" at bounding box center [217, 100] width 152 height 22
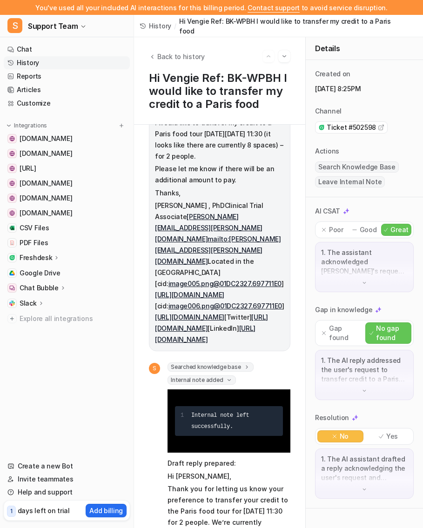
scroll to position [80, 0]
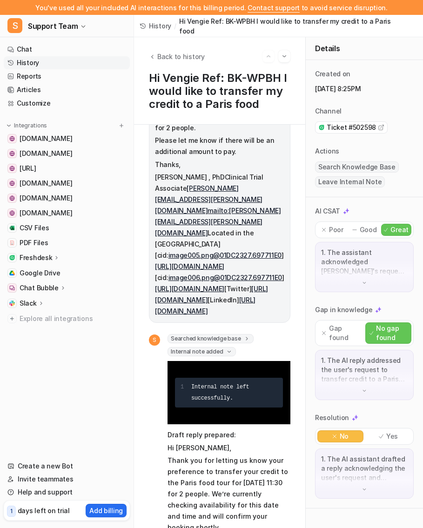
click at [30, 304] on p "Slack" at bounding box center [28, 302] width 17 height 9
click at [50, 313] on p "Overview" at bounding box center [41, 316] width 30 height 9
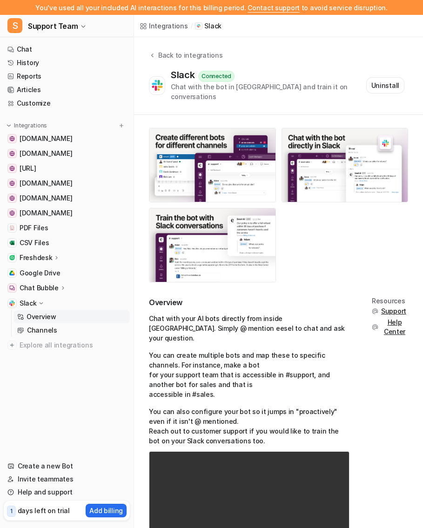
click at [53, 282] on div "Chat Bubble" at bounding box center [67, 287] width 126 height 13
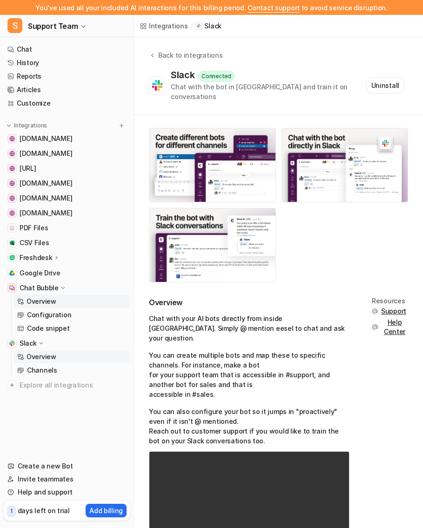
click at [57, 301] on link "Overview" at bounding box center [71, 301] width 116 height 13
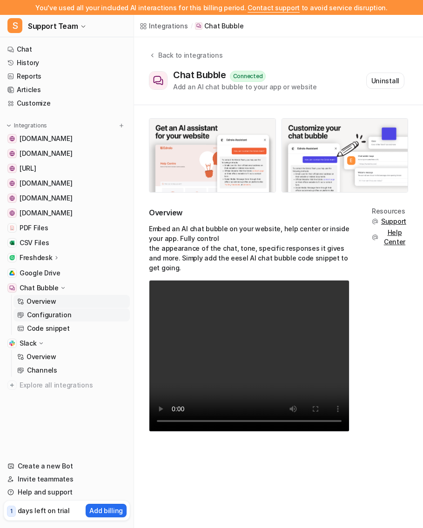
click at [62, 313] on p "Configuration" at bounding box center [49, 314] width 44 height 9
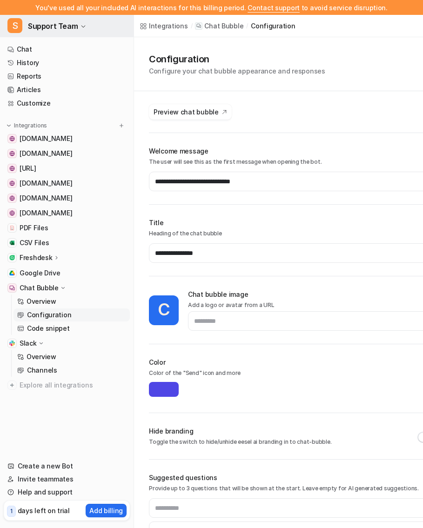
click at [80, 30] on button "S Support Team" at bounding box center [66, 26] width 133 height 22
click at [80, 29] on button "S Support Team" at bounding box center [66, 26] width 133 height 22
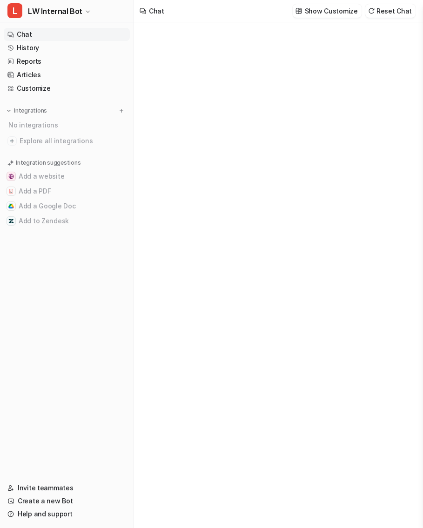
type textarea "**********"
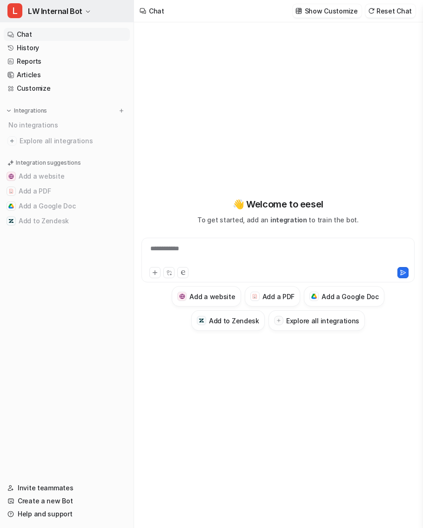
click at [80, 7] on button "L LW Internal Bot" at bounding box center [66, 11] width 133 height 22
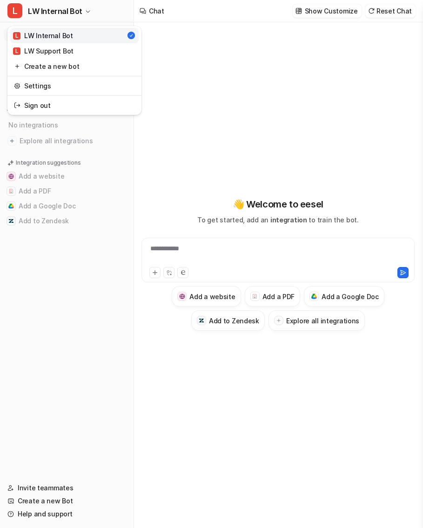
click at [220, 38] on div "**********" at bounding box center [211, 264] width 423 height 528
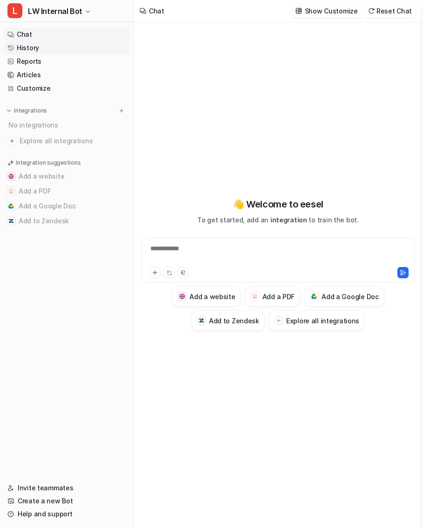
click at [53, 48] on link "History" at bounding box center [67, 47] width 126 height 13
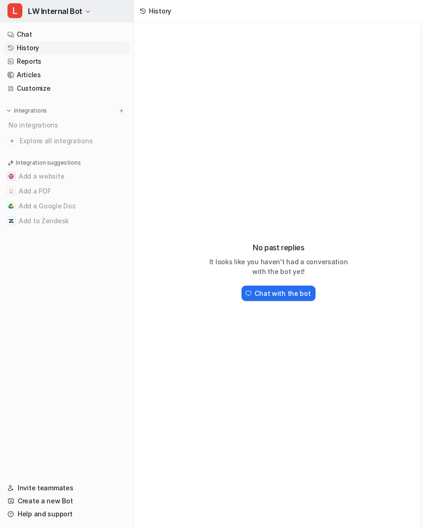
click at [59, 14] on span "LW Internal Bot" at bounding box center [55, 11] width 54 height 13
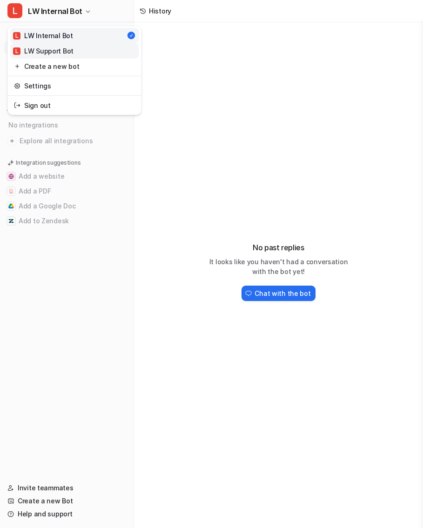
click at [58, 47] on div "L LW Support Bot" at bounding box center [43, 51] width 60 height 10
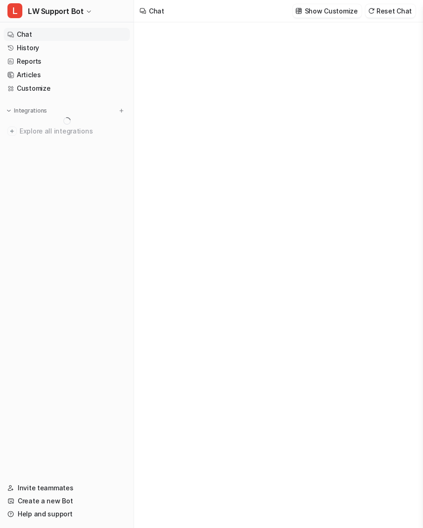
type textarea "**********"
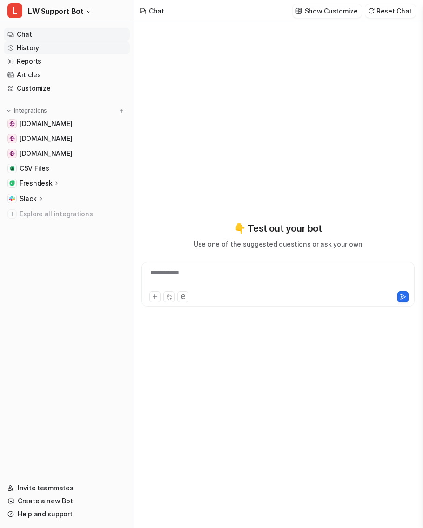
click at [61, 43] on link "History" at bounding box center [67, 47] width 126 height 13
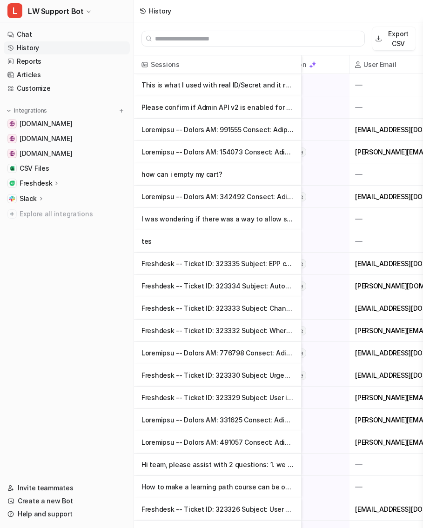
scroll to position [0, 471]
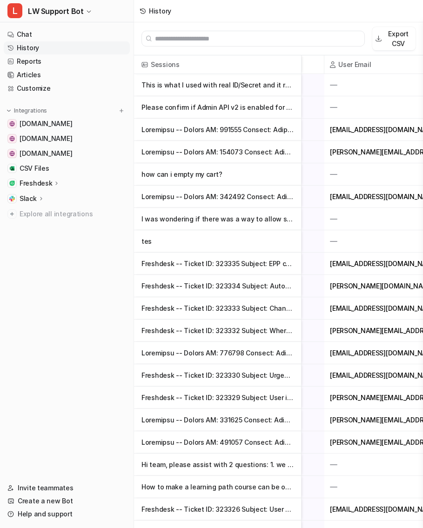
click at [237, 245] on p "tes" at bounding box center [217, 241] width 152 height 22
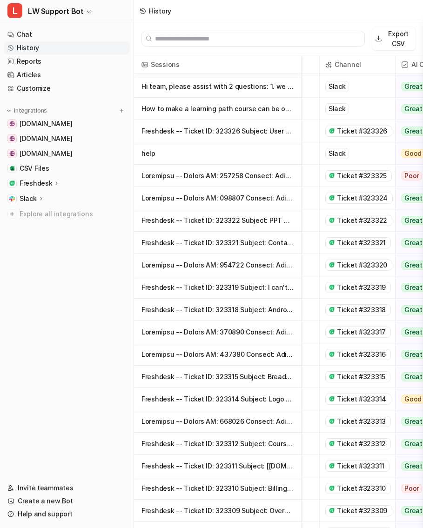
scroll to position [375, 66]
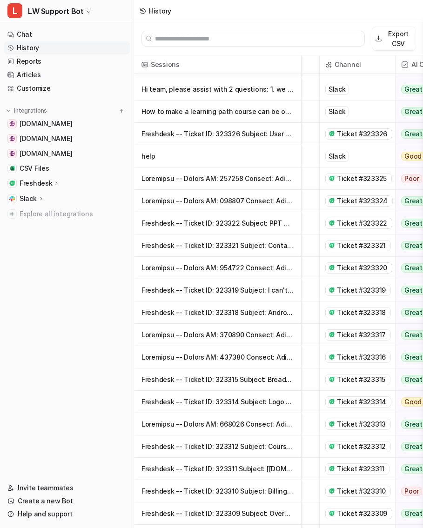
click at [259, 107] on p "How to make a learning path course can be opened, when the previous course is d…" at bounding box center [217, 111] width 152 height 22
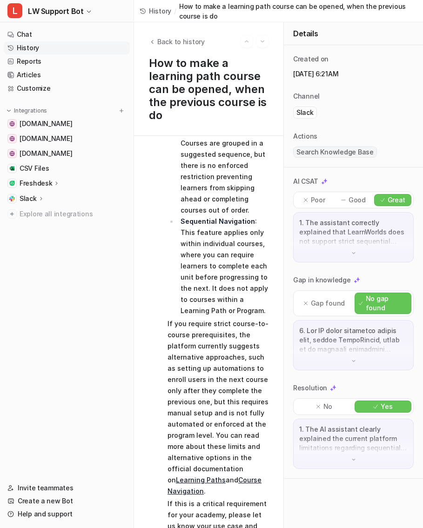
scroll to position [416, 0]
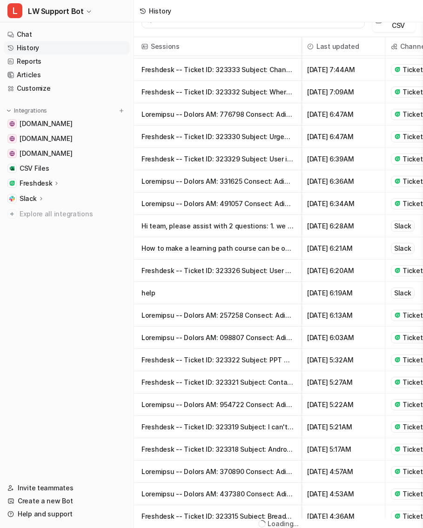
scroll to position [215, 0]
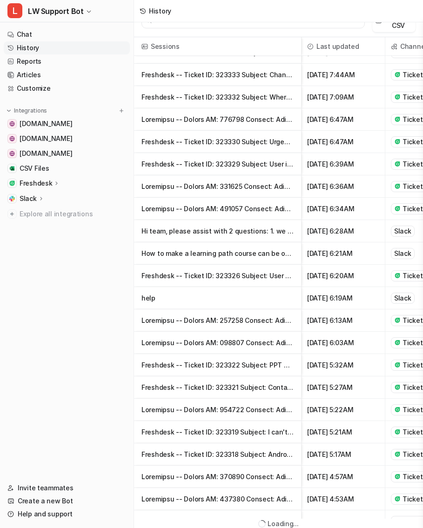
click at [245, 214] on p at bounding box center [217, 209] width 152 height 22
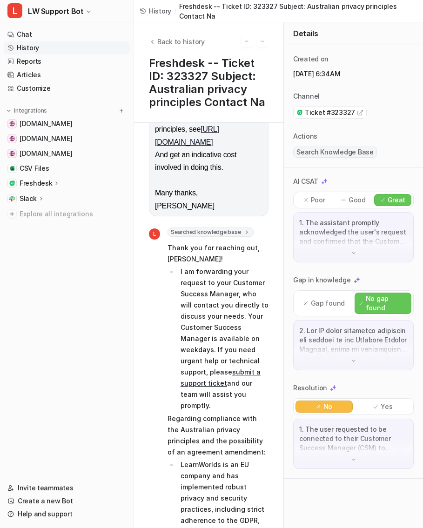
scroll to position [420, 0]
